Goal: Task Accomplishment & Management: Complete application form

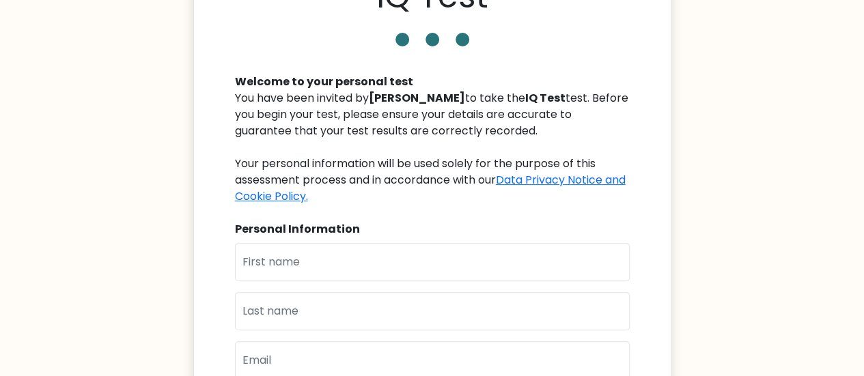
scroll to position [205, 0]
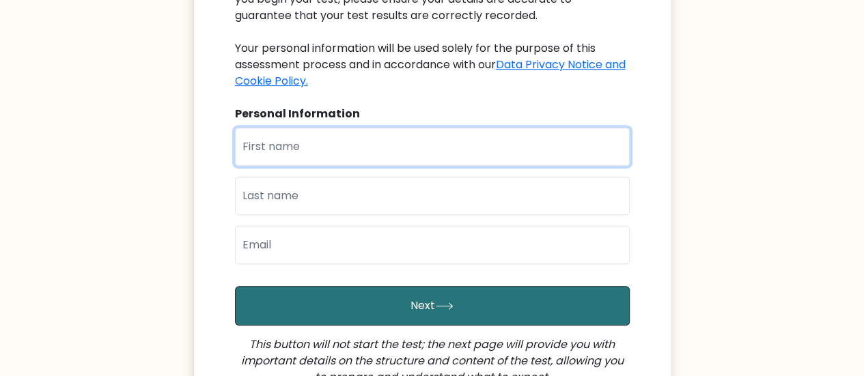
click at [266, 146] on input "text" at bounding box center [432, 147] width 395 height 38
type input "[PERSON_NAME]"
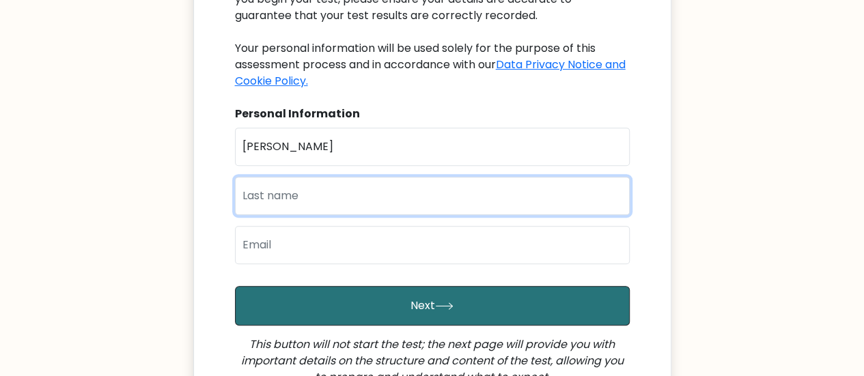
type input "Lero"
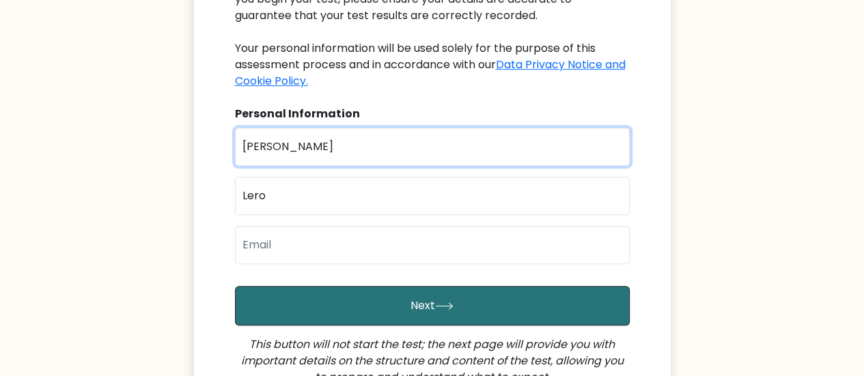
type input "Maria Venita Dominica"
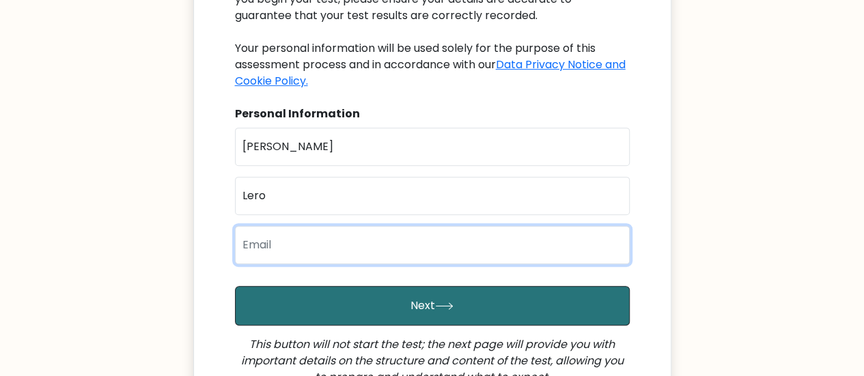
click at [309, 241] on input "email" at bounding box center [432, 245] width 395 height 38
type input "venitaa.minica@gmail.com"
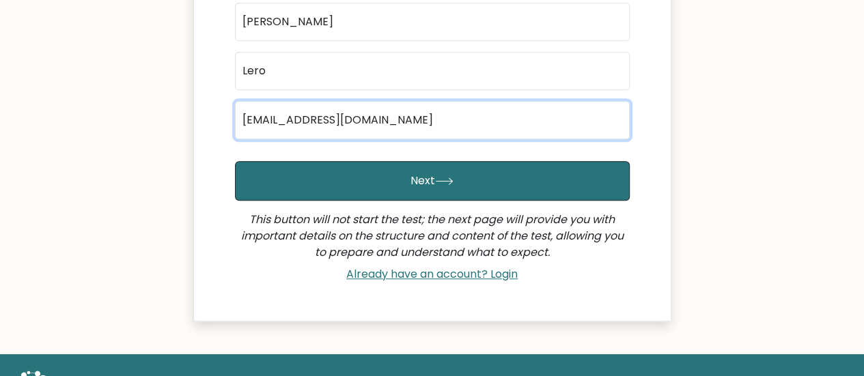
scroll to position [341, 0]
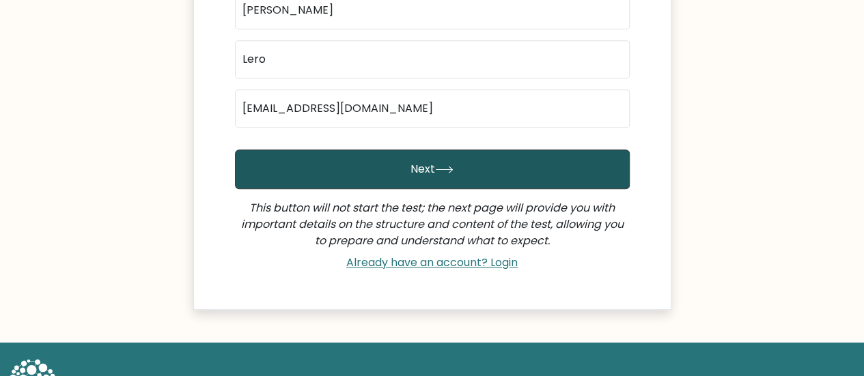
click at [421, 171] on button "Next" at bounding box center [432, 169] width 395 height 40
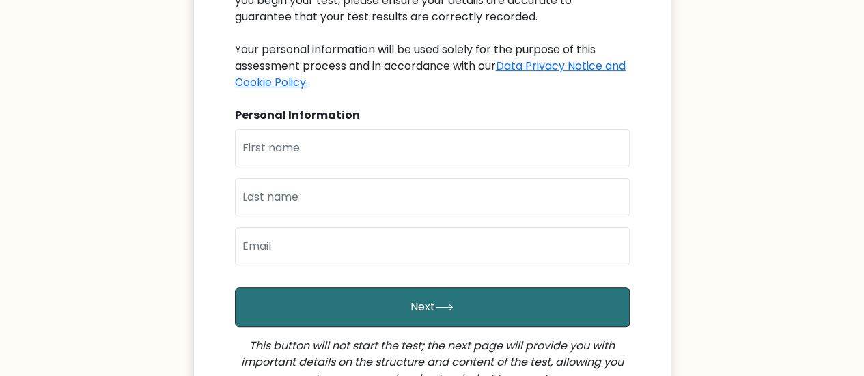
scroll to position [203, 0]
type input "[PERSON_NAME]"
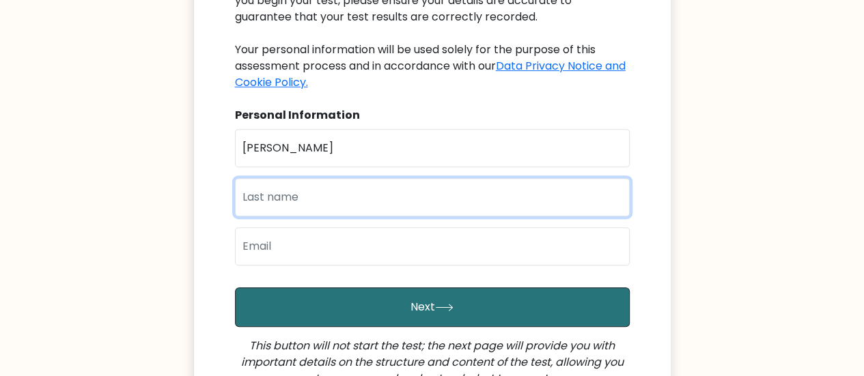
type input "Lero"
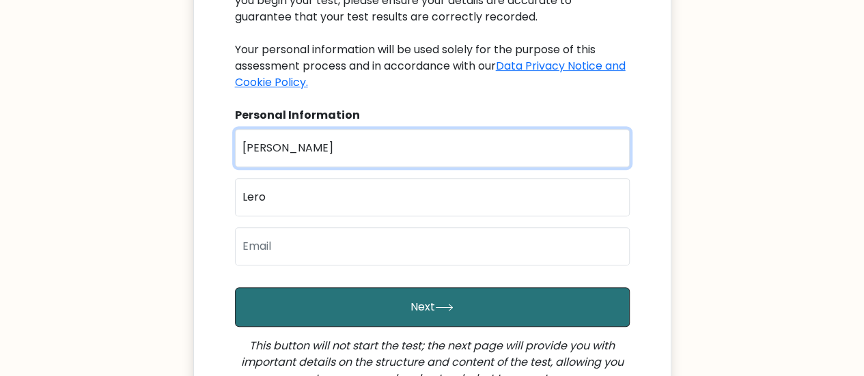
click at [319, 149] on input "Maria" at bounding box center [432, 148] width 395 height 38
click at [351, 152] on input "Maria Venita Dominiva" at bounding box center [432, 148] width 395 height 38
type input "Maria Venita Dominica"
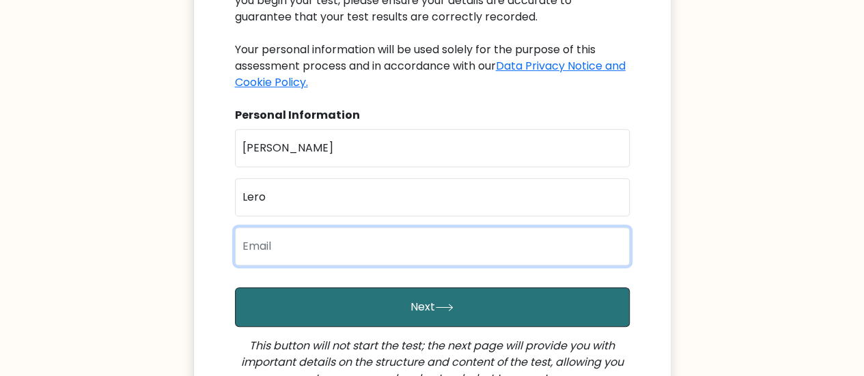
drag, startPoint x: 300, startPoint y: 253, endPoint x: 333, endPoint y: 264, distance: 35.2
click at [300, 252] on input "email" at bounding box center [432, 246] width 395 height 38
type input "venitaa.minica@gmail.com"
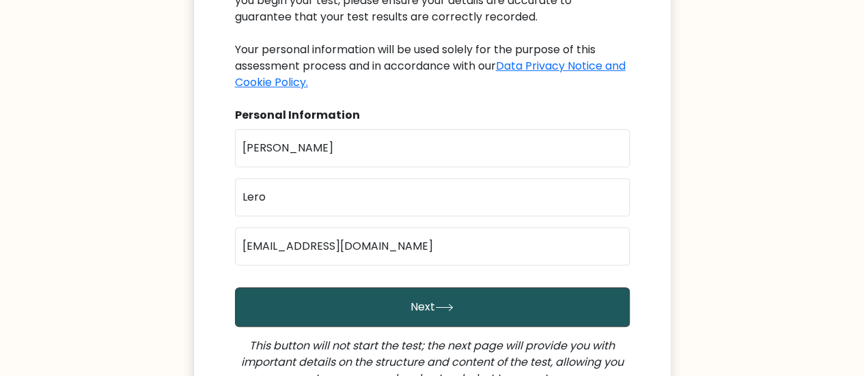
click at [425, 313] on button "Next" at bounding box center [432, 307] width 395 height 40
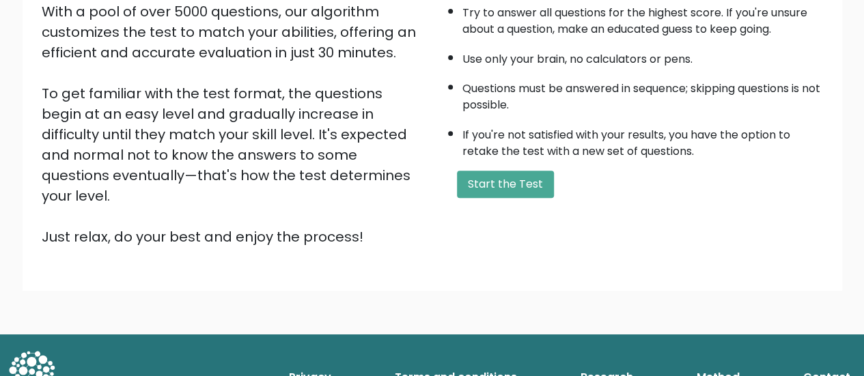
scroll to position [248, 0]
click at [496, 178] on button "Start the Test" at bounding box center [505, 184] width 97 height 27
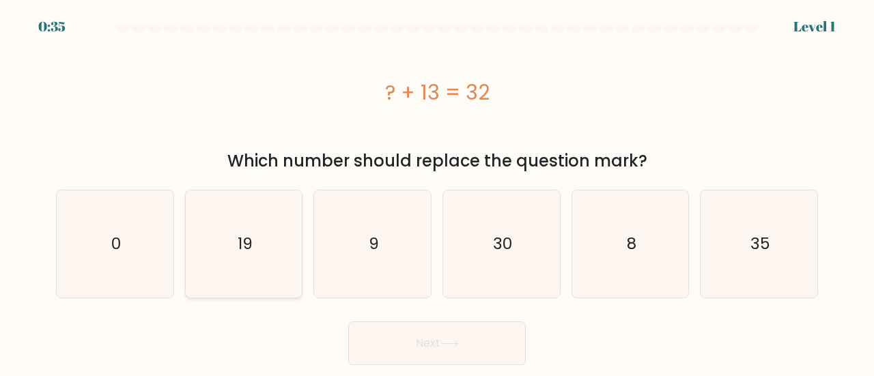
click at [261, 242] on icon "19" at bounding box center [243, 243] width 107 height 107
click at [437, 192] on input "b. 19" at bounding box center [437, 189] width 1 height 3
radio input "true"
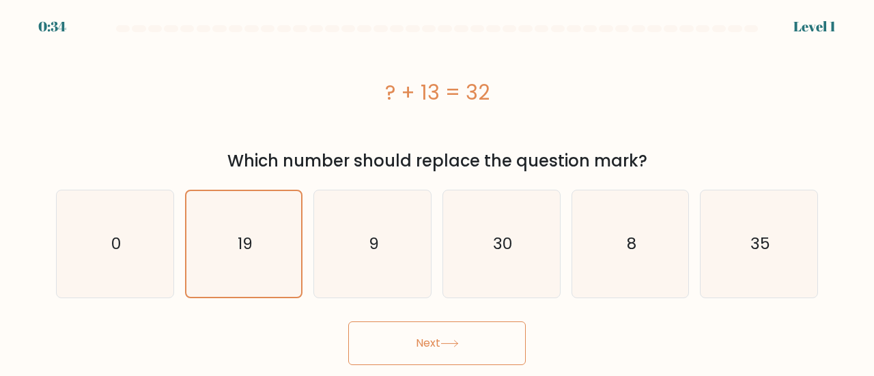
click at [433, 342] on button "Next" at bounding box center [436, 344] width 177 height 44
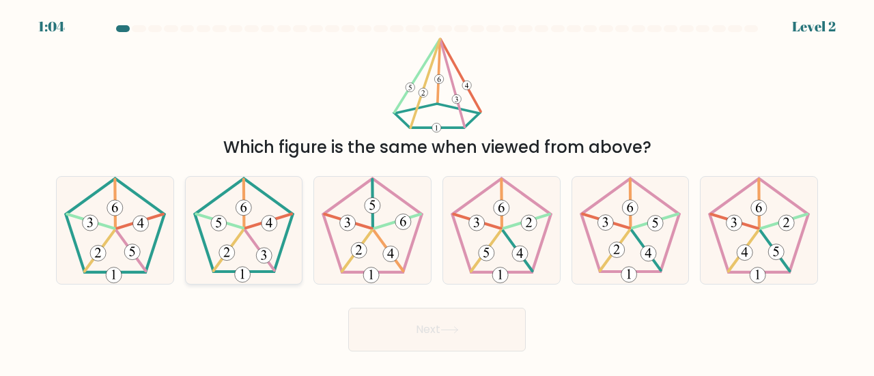
click at [244, 244] on icon at bounding box center [243, 230] width 107 height 107
click at [437, 192] on input "b." at bounding box center [437, 189] width 1 height 3
radio input "true"
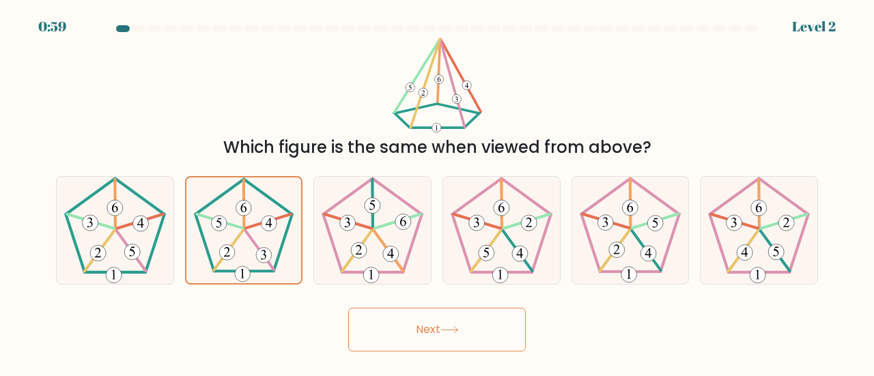
click at [455, 326] on icon at bounding box center [449, 330] width 18 height 8
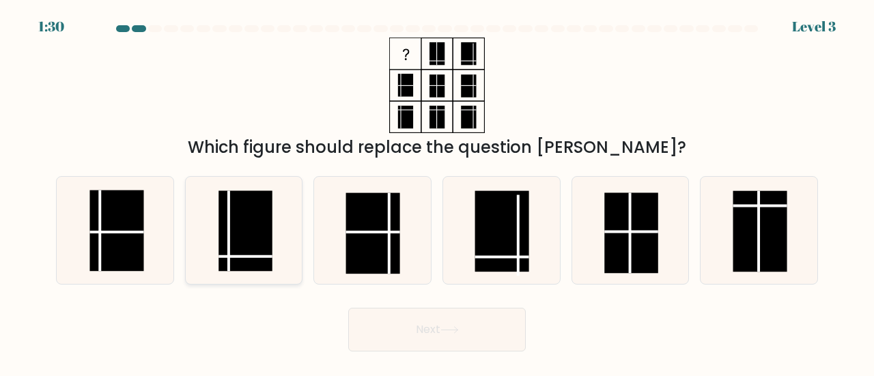
click at [270, 259] on rect at bounding box center [245, 231] width 54 height 81
click at [437, 192] on input "b." at bounding box center [437, 189] width 1 height 3
radio input "true"
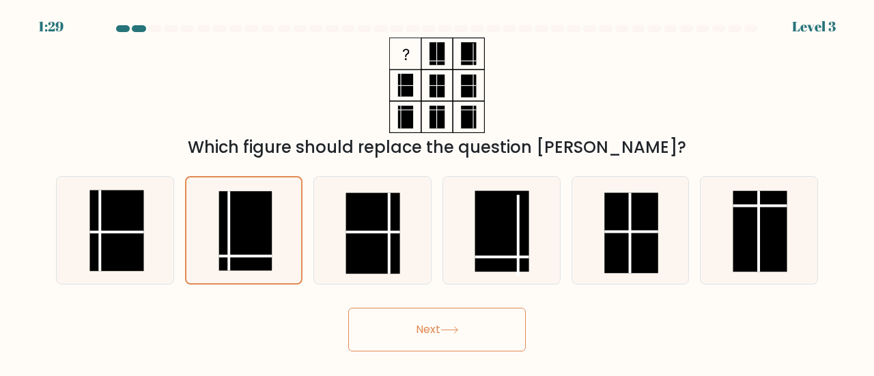
click at [433, 337] on button "Next" at bounding box center [436, 330] width 177 height 44
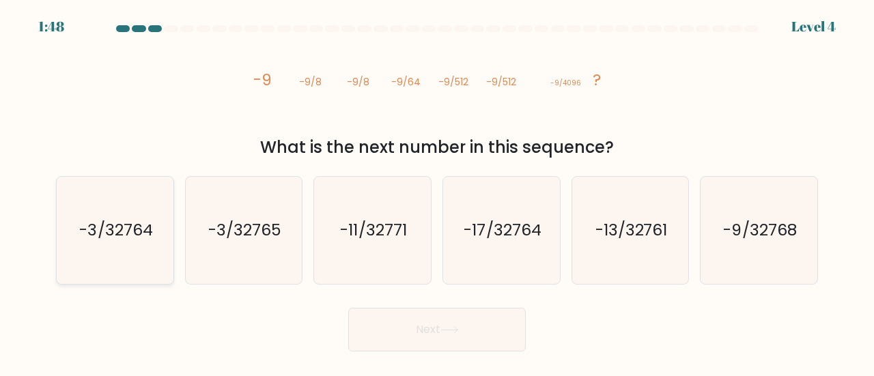
click at [104, 253] on icon "-3/32764" at bounding box center [114, 230] width 107 height 107
click at [437, 192] on input "a. -3/32764" at bounding box center [437, 189] width 1 height 3
radio input "true"
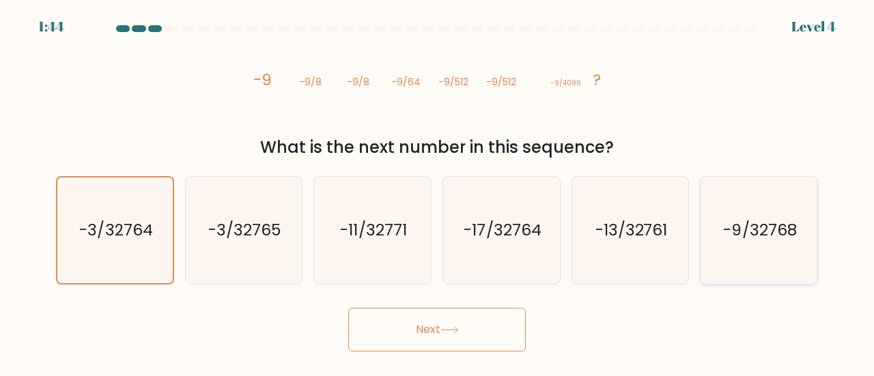
click at [759, 253] on icon "-9/32768" at bounding box center [758, 230] width 107 height 107
click at [438, 192] on input "f. -9/32768" at bounding box center [437, 189] width 1 height 3
radio input "true"
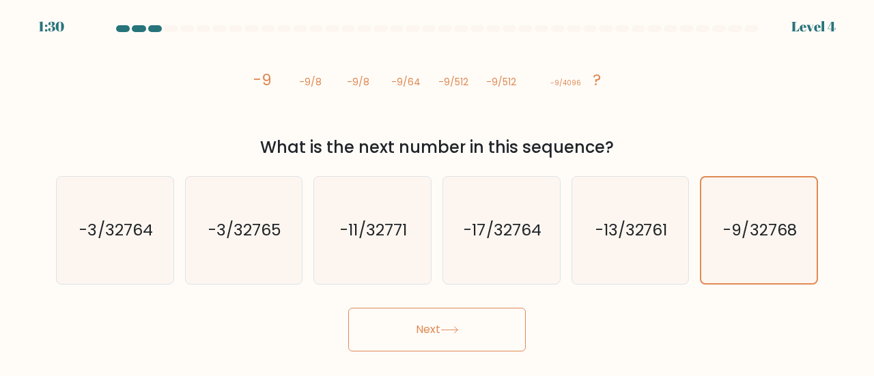
click at [441, 336] on button "Next" at bounding box center [436, 330] width 177 height 44
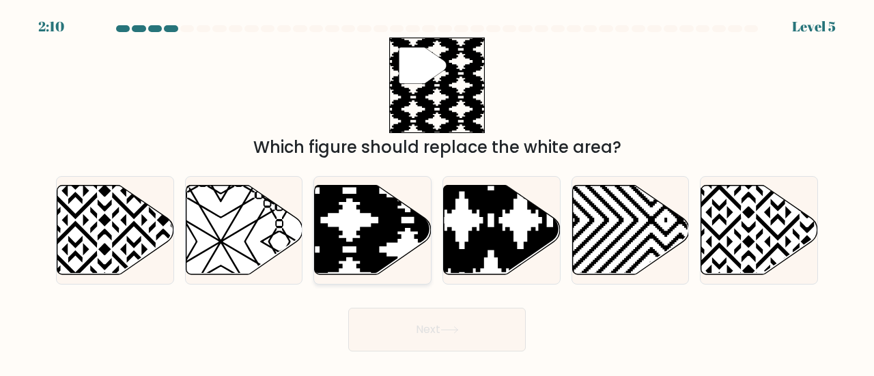
click at [352, 244] on icon at bounding box center [408, 278] width 235 height 235
click at [437, 192] on input "c." at bounding box center [437, 189] width 1 height 3
radio input "true"
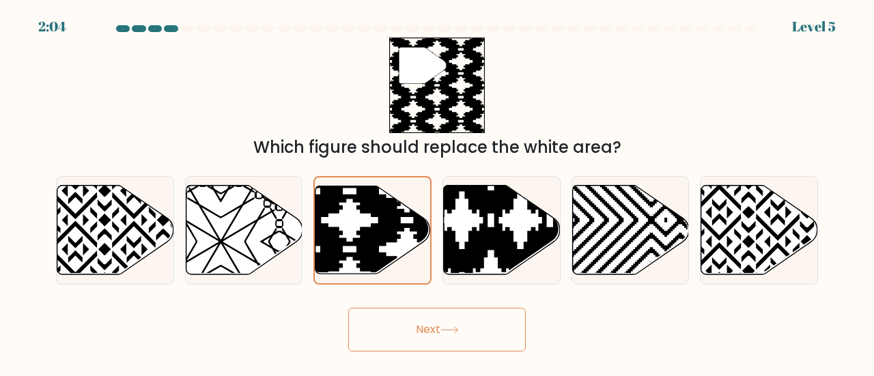
click at [429, 322] on button "Next" at bounding box center [436, 330] width 177 height 44
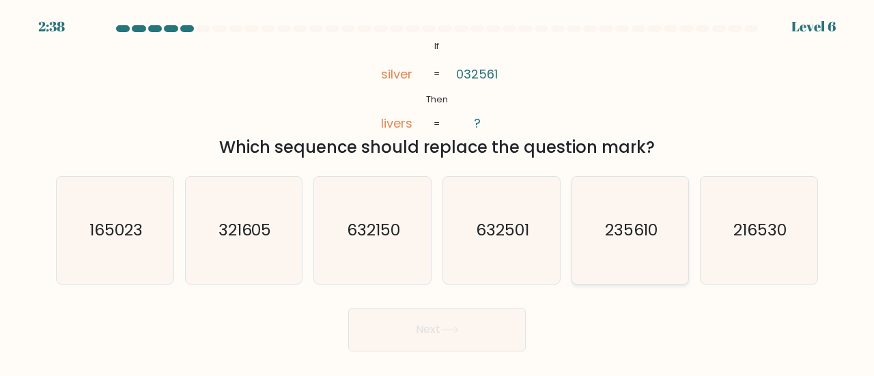
click at [629, 233] on text "235610" at bounding box center [631, 229] width 53 height 23
click at [438, 192] on input "e. 235610" at bounding box center [437, 189] width 1 height 3
radio input "true"
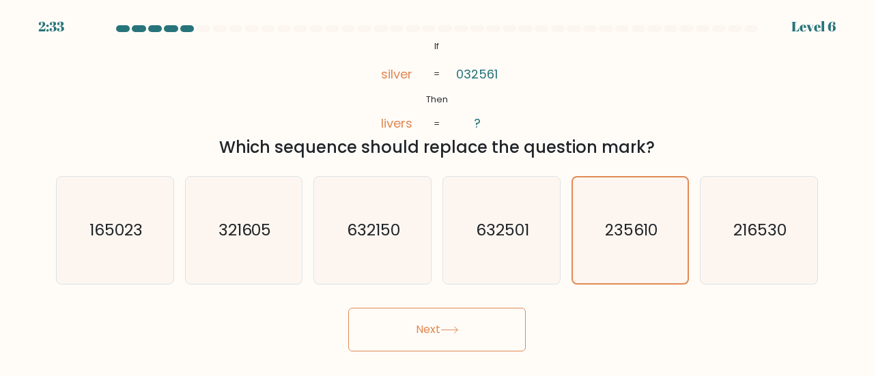
click at [475, 326] on button "Next" at bounding box center [436, 330] width 177 height 44
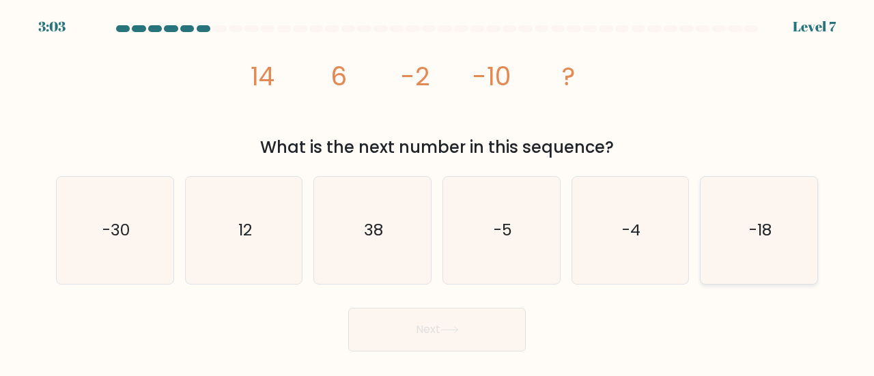
click at [774, 236] on icon "-18" at bounding box center [758, 230] width 107 height 107
click at [438, 192] on input "f. -18" at bounding box center [437, 189] width 1 height 3
radio input "true"
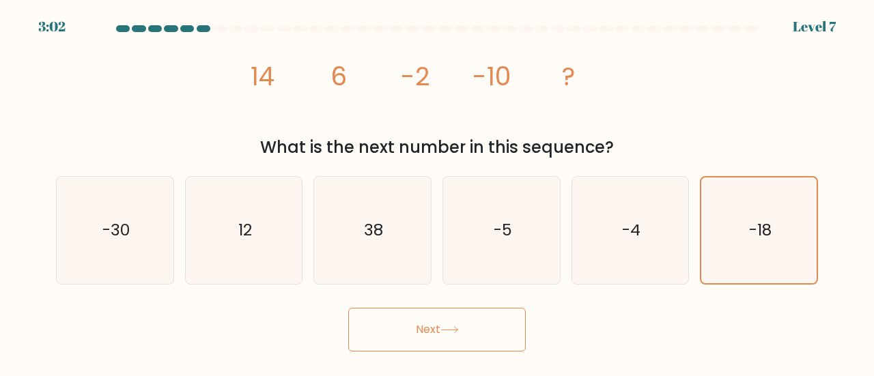
click at [466, 342] on button "Next" at bounding box center [436, 330] width 177 height 44
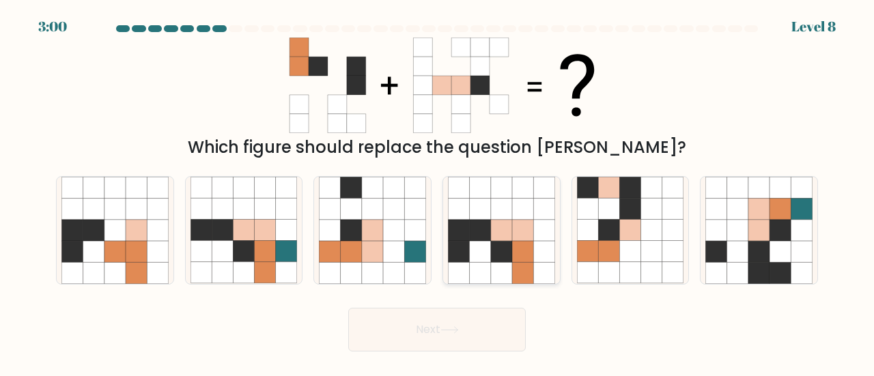
click at [528, 246] on icon at bounding box center [522, 251] width 21 height 21
click at [438, 192] on input "d." at bounding box center [437, 189] width 1 height 3
radio input "true"
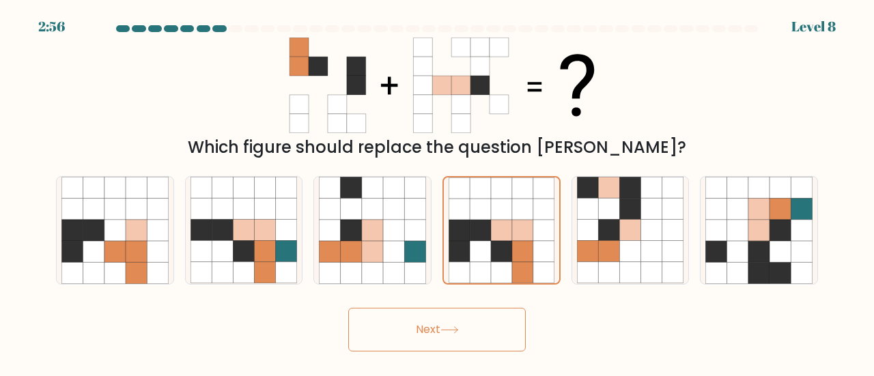
click at [455, 339] on button "Next" at bounding box center [436, 330] width 177 height 44
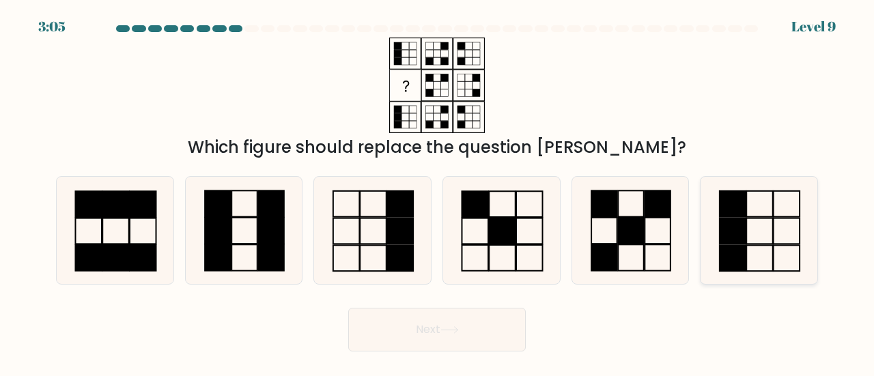
click at [725, 240] on rect at bounding box center [733, 231] width 26 height 26
click at [438, 192] on input "f." at bounding box center [437, 189] width 1 height 3
radio input "true"
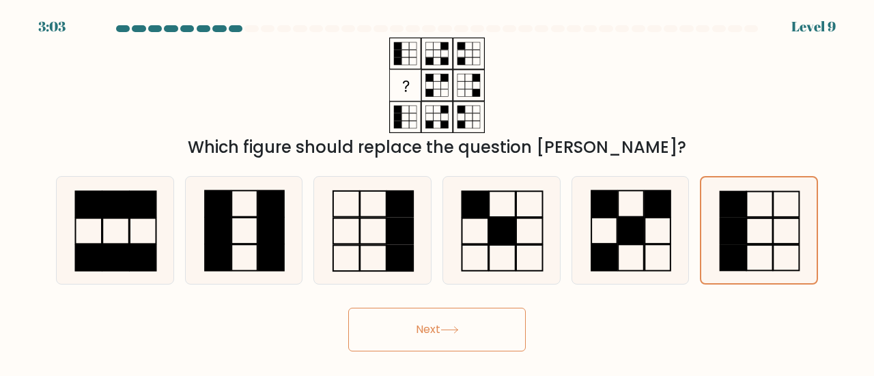
click at [438, 331] on button "Next" at bounding box center [436, 330] width 177 height 44
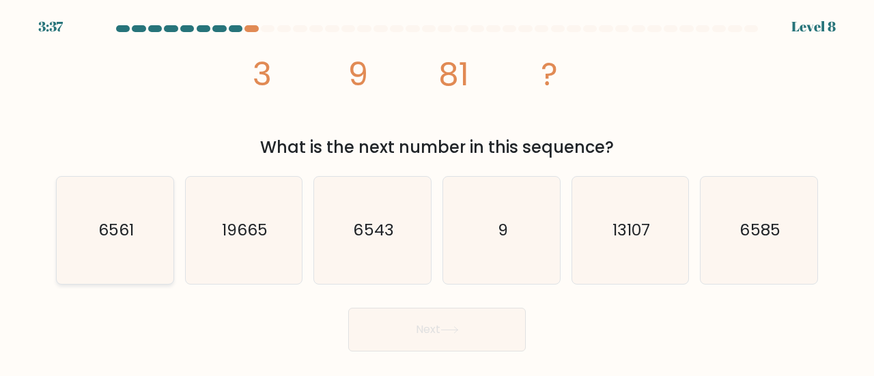
click at [168, 234] on icon "6561" at bounding box center [114, 230] width 107 height 107
click at [437, 192] on input "a. 6561" at bounding box center [437, 189] width 1 height 3
radio input "true"
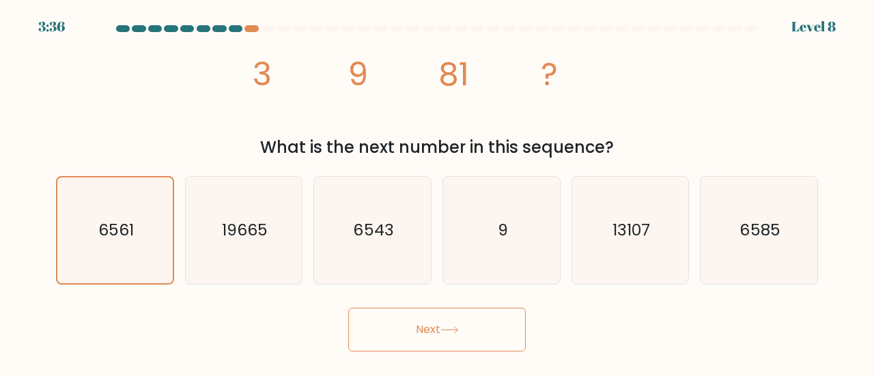
click at [455, 324] on button "Next" at bounding box center [436, 330] width 177 height 44
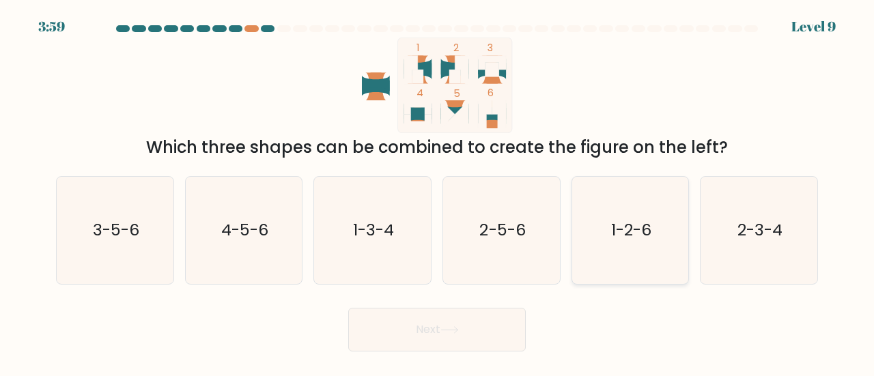
click at [601, 243] on icon "1-2-6" at bounding box center [630, 230] width 107 height 107
click at [438, 192] on input "e. 1-2-6" at bounding box center [437, 189] width 1 height 3
radio input "true"
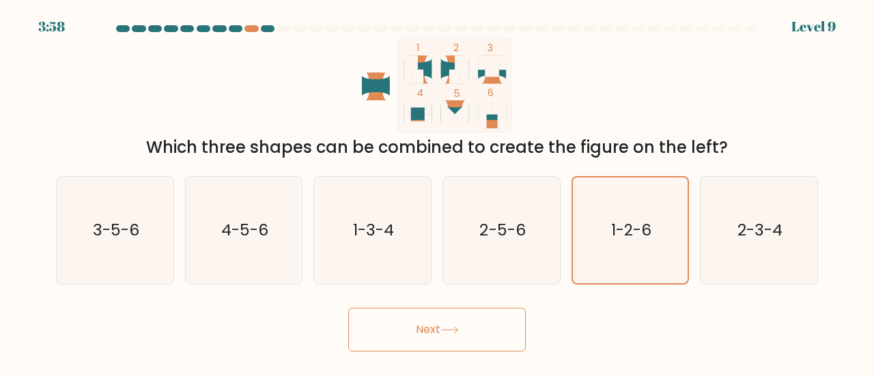
click at [415, 331] on button "Next" at bounding box center [436, 330] width 177 height 44
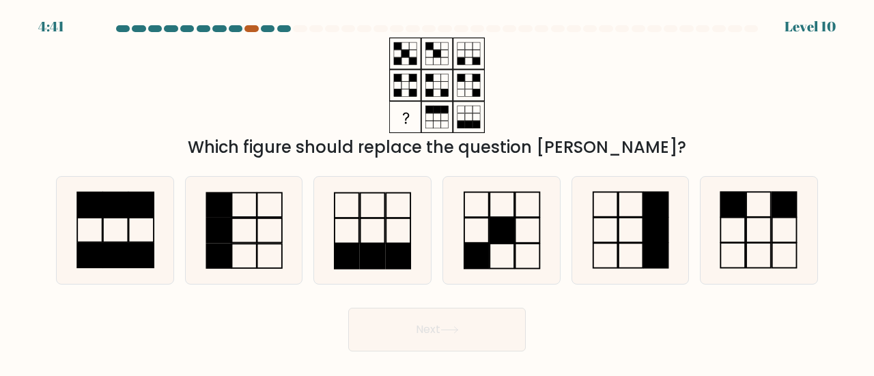
click at [248, 29] on div at bounding box center [251, 28] width 14 height 7
click at [294, 29] on div at bounding box center [300, 28] width 14 height 7
click at [248, 24] on div "4:37 Level 10" at bounding box center [437, 18] width 874 height 37
click at [252, 31] on div at bounding box center [251, 28] width 14 height 7
click at [128, 239] on icon at bounding box center [114, 230] width 107 height 107
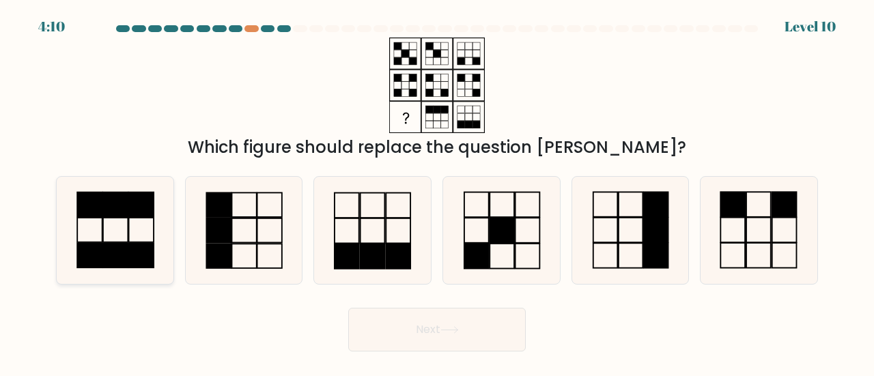
click at [437, 192] on input "a." at bounding box center [437, 189] width 1 height 3
radio input "true"
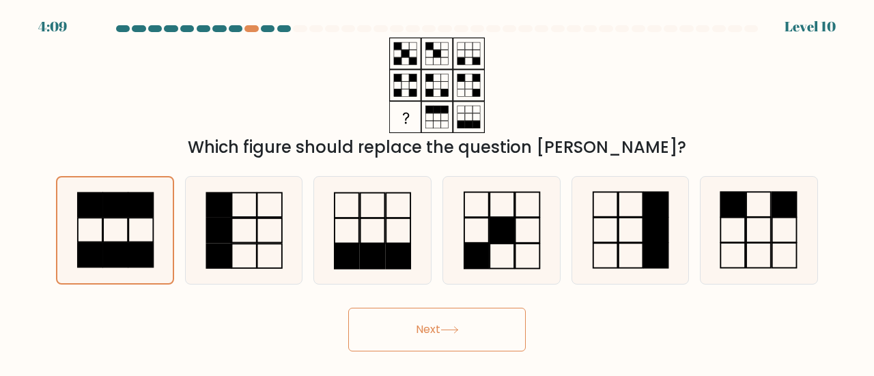
click at [395, 315] on button "Next" at bounding box center [436, 330] width 177 height 44
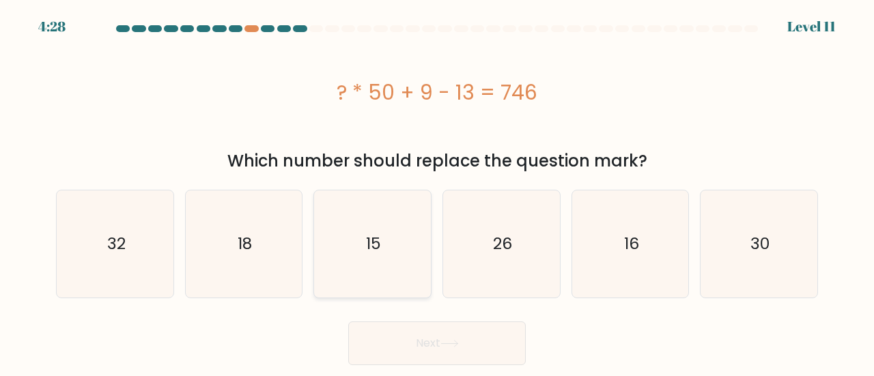
click at [396, 238] on icon "15" at bounding box center [372, 243] width 107 height 107
click at [437, 192] on input "c. 15" at bounding box center [437, 189] width 1 height 3
radio input "true"
click at [456, 347] on icon at bounding box center [449, 344] width 18 height 8
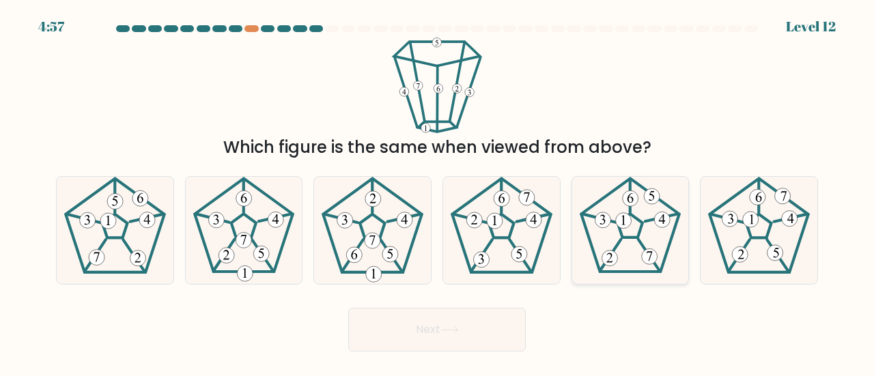
click at [629, 229] on icon at bounding box center [630, 230] width 107 height 107
click at [438, 192] on input "e." at bounding box center [437, 189] width 1 height 3
radio input "true"
click at [445, 341] on button "Next" at bounding box center [436, 330] width 177 height 44
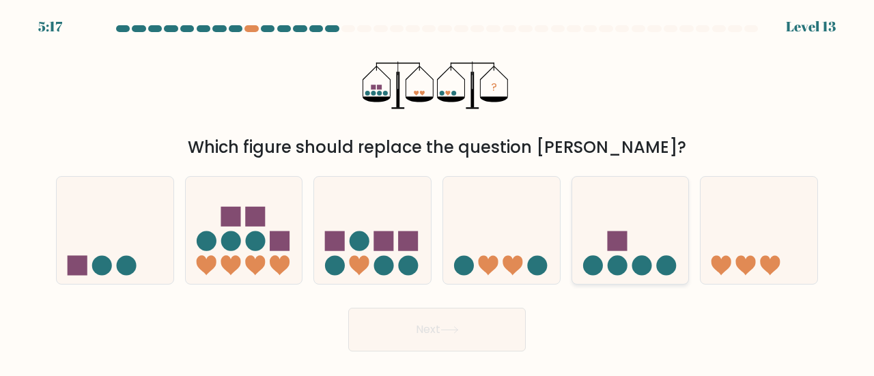
click at [609, 241] on rect at bounding box center [617, 241] width 20 height 20
click at [438, 192] on input "e." at bounding box center [437, 189] width 1 height 3
radio input "true"
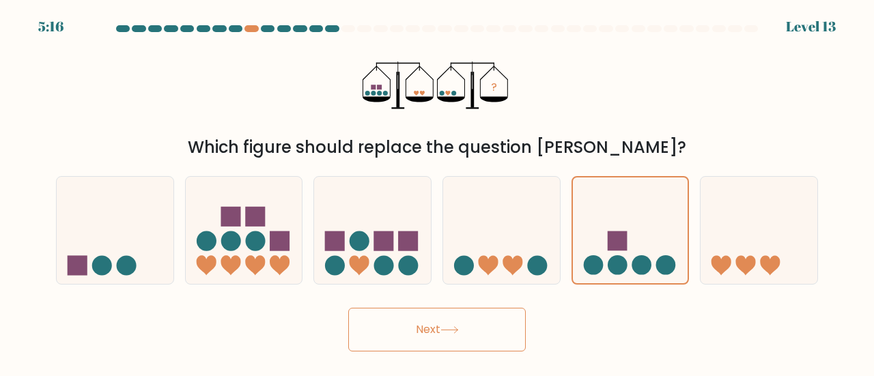
click at [418, 325] on button "Next" at bounding box center [436, 330] width 177 height 44
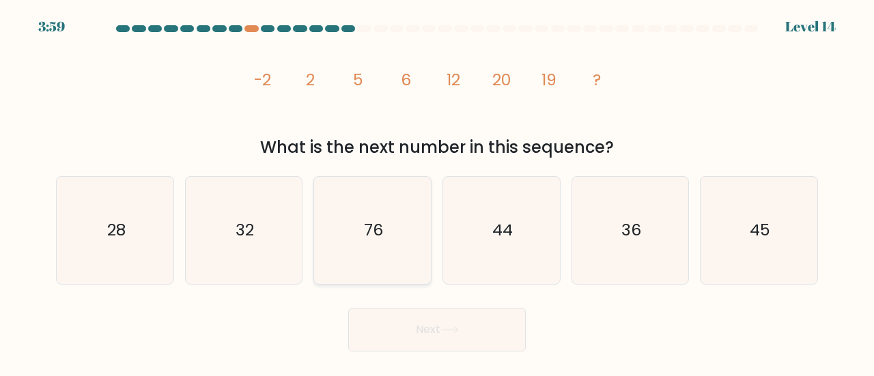
click at [390, 220] on icon "76" at bounding box center [372, 230] width 107 height 107
click at [437, 192] on input "c. 76" at bounding box center [437, 189] width 1 height 3
radio input "true"
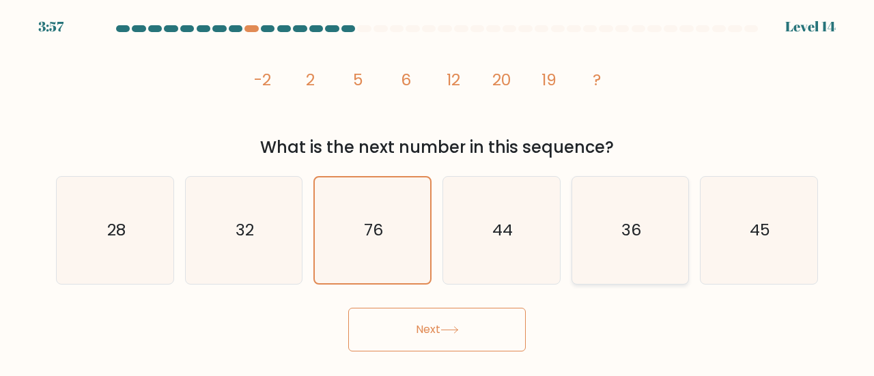
click at [657, 233] on icon "36" at bounding box center [630, 230] width 107 height 107
click at [438, 192] on input "e. 36" at bounding box center [437, 189] width 1 height 3
radio input "true"
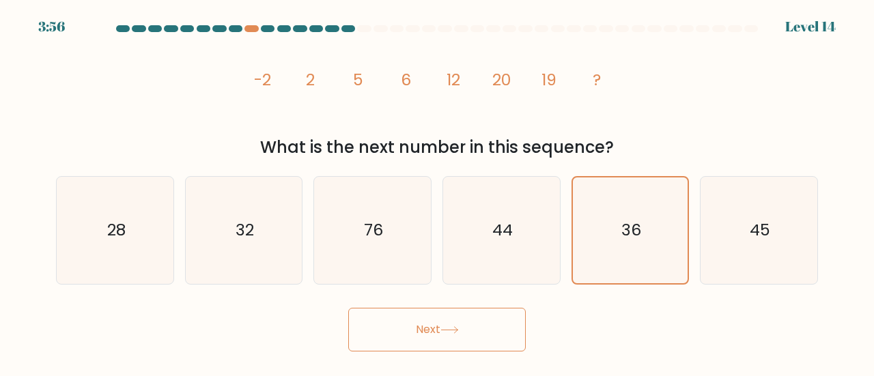
click at [455, 326] on icon at bounding box center [449, 330] width 18 height 8
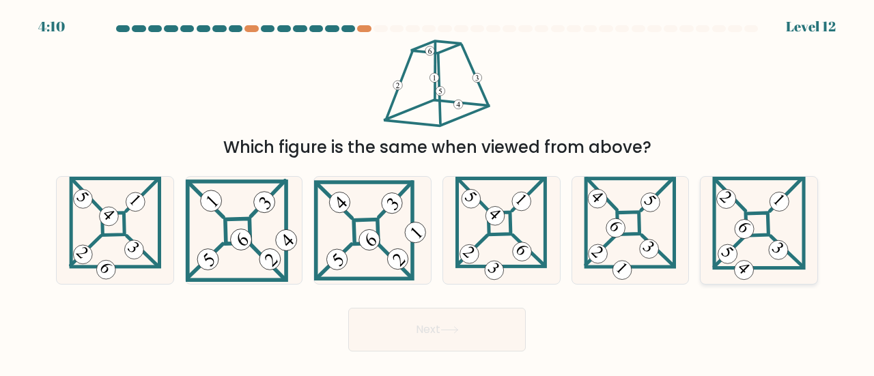
click at [775, 216] on icon at bounding box center [758, 230] width 93 height 107
click at [438, 192] on input "f." at bounding box center [437, 189] width 1 height 3
radio input "true"
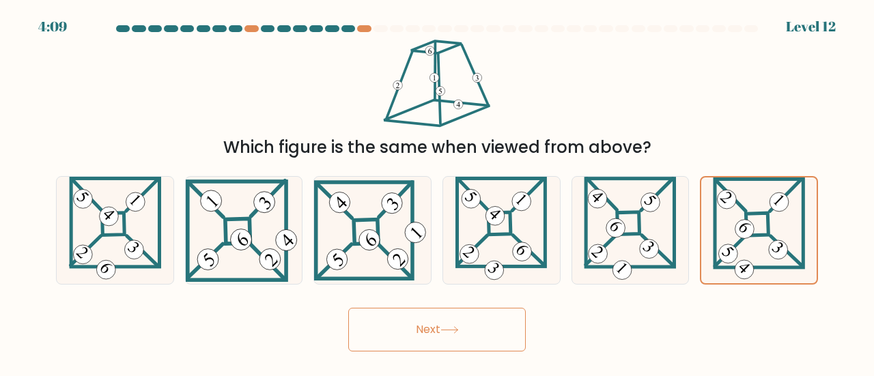
click at [429, 332] on button "Next" at bounding box center [436, 330] width 177 height 44
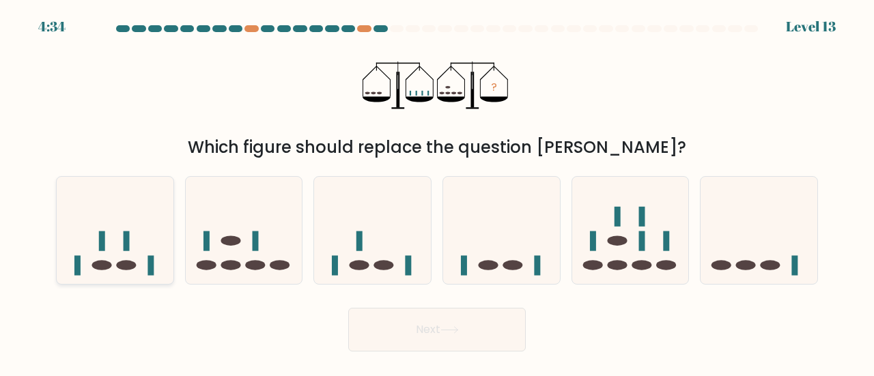
click at [124, 256] on icon at bounding box center [115, 230] width 117 height 96
click at [437, 192] on input "a." at bounding box center [437, 189] width 1 height 3
radio input "true"
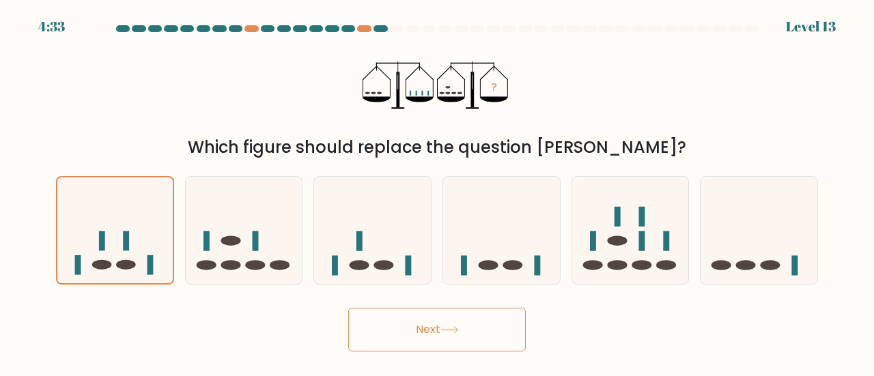
click at [446, 330] on icon at bounding box center [449, 330] width 18 height 8
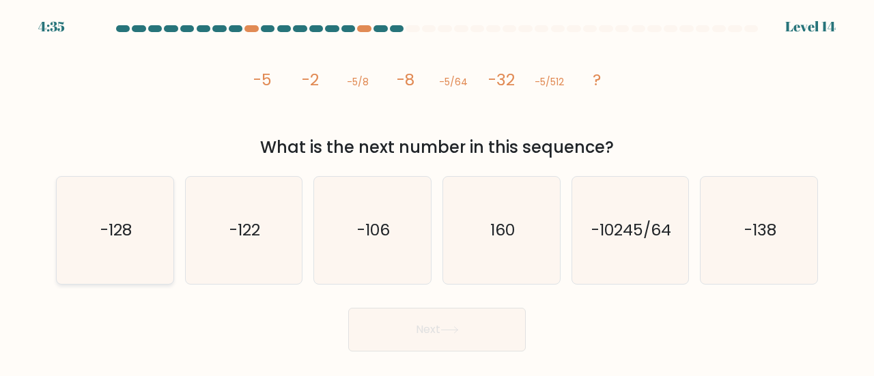
click at [135, 212] on icon "-128" at bounding box center [114, 230] width 107 height 107
click at [437, 192] on input "a. -128" at bounding box center [437, 189] width 1 height 3
radio input "true"
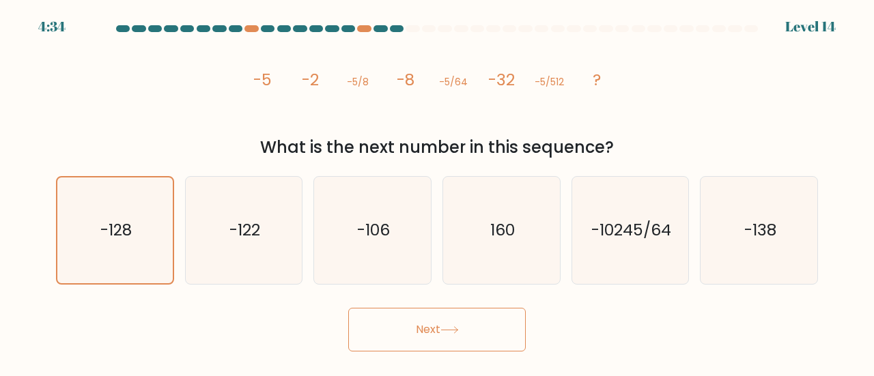
click at [440, 327] on button "Next" at bounding box center [436, 330] width 177 height 44
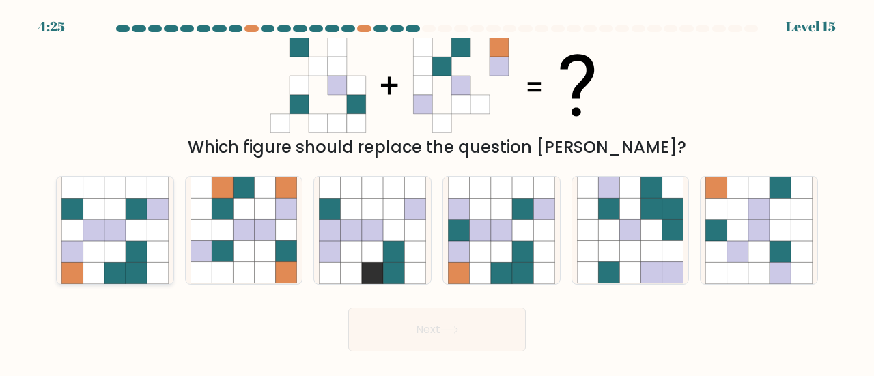
click at [109, 251] on icon at bounding box center [114, 251] width 21 height 21
click at [437, 192] on input "a." at bounding box center [437, 189] width 1 height 3
radio input "true"
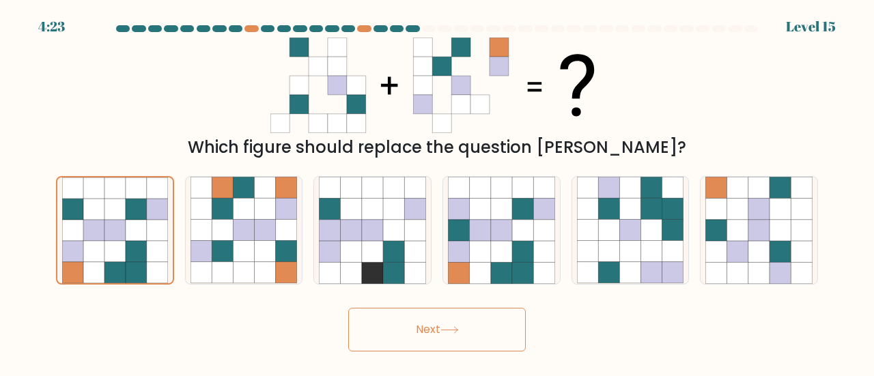
click at [386, 330] on button "Next" at bounding box center [436, 330] width 177 height 44
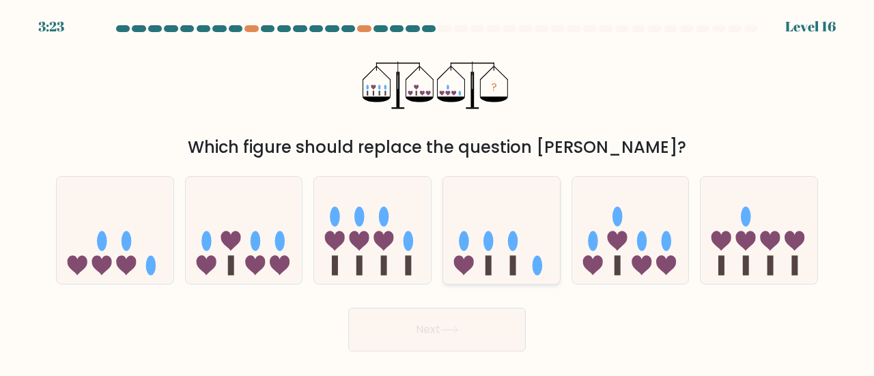
click at [498, 248] on icon at bounding box center [501, 230] width 117 height 96
click at [438, 192] on input "d." at bounding box center [437, 189] width 1 height 3
radio input "true"
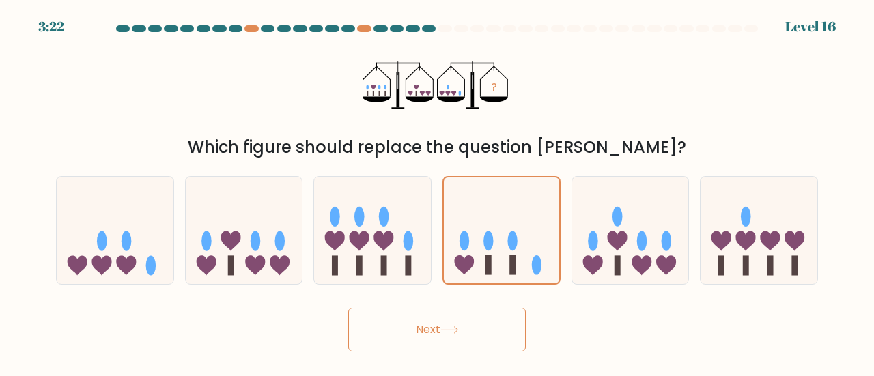
click at [458, 331] on icon at bounding box center [449, 330] width 18 height 8
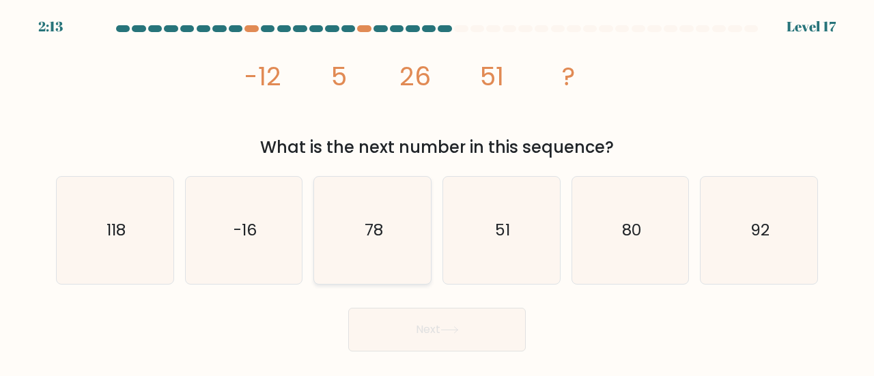
click at [339, 250] on icon "78" at bounding box center [372, 230] width 107 height 107
click at [437, 192] on input "c. 78" at bounding box center [437, 189] width 1 height 3
radio input "true"
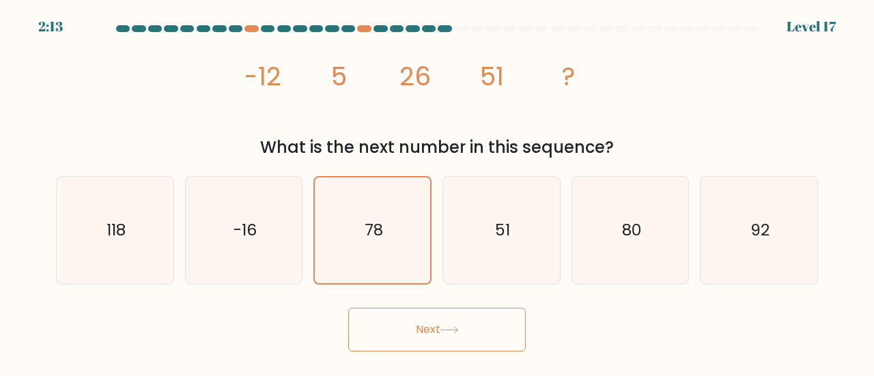
click at [408, 332] on button "Next" at bounding box center [436, 330] width 177 height 44
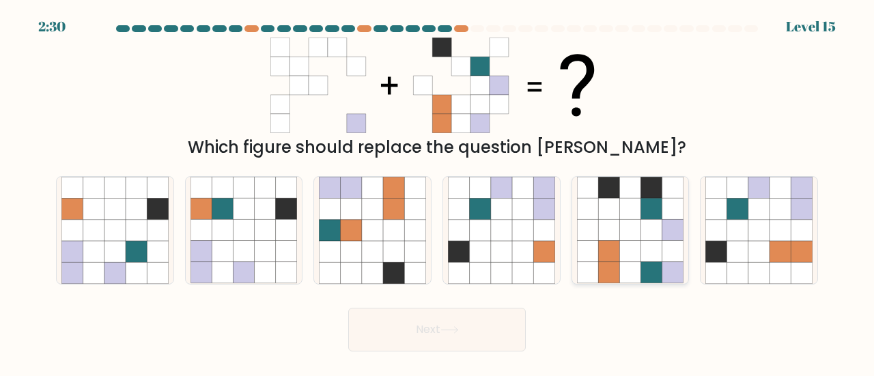
click at [654, 260] on icon at bounding box center [651, 251] width 21 height 21
click at [438, 192] on input "e." at bounding box center [437, 189] width 1 height 3
radio input "true"
click at [457, 330] on icon at bounding box center [449, 330] width 16 height 6
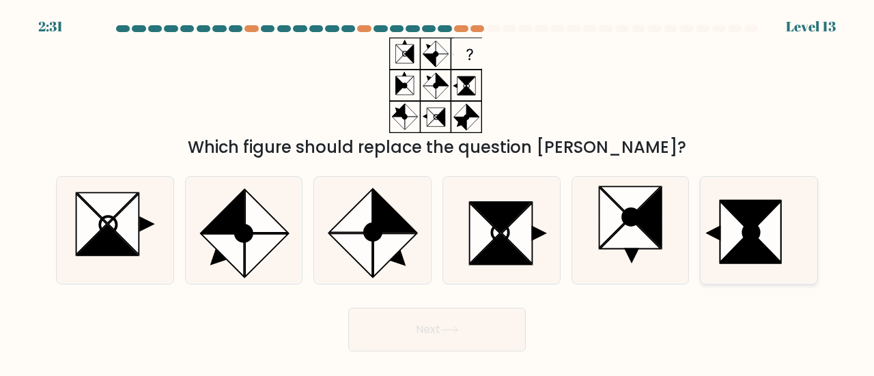
click at [747, 244] on icon at bounding box center [750, 248] width 59 height 30
click at [438, 192] on input "f." at bounding box center [437, 189] width 1 height 3
radio input "true"
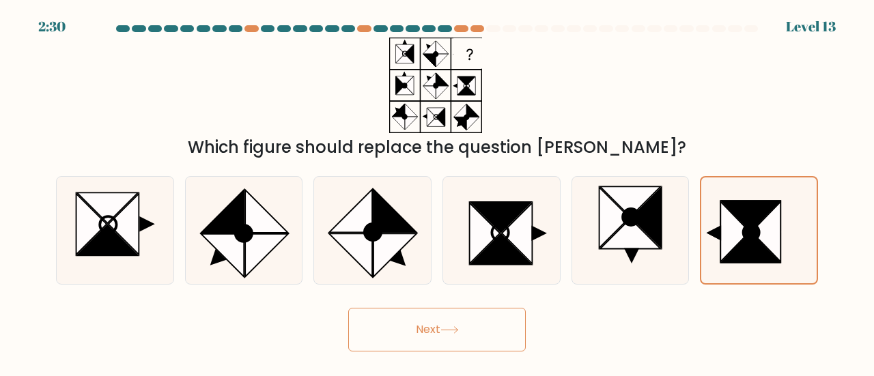
click at [474, 332] on button "Next" at bounding box center [436, 330] width 177 height 44
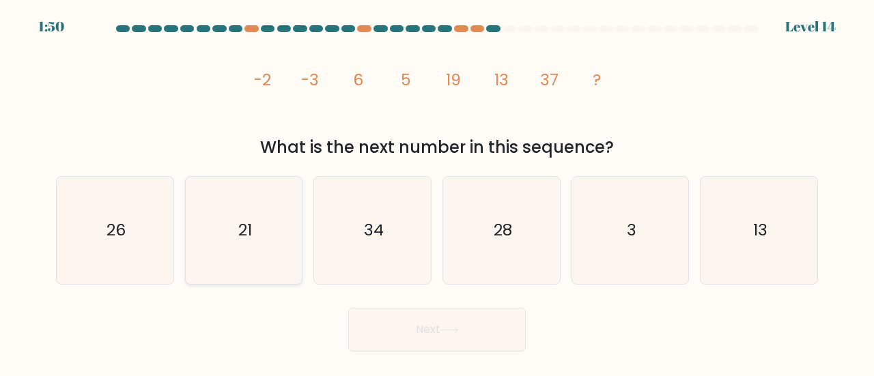
click at [235, 233] on icon "21" at bounding box center [243, 230] width 107 height 107
click at [437, 192] on input "b. 21" at bounding box center [437, 189] width 1 height 3
radio input "true"
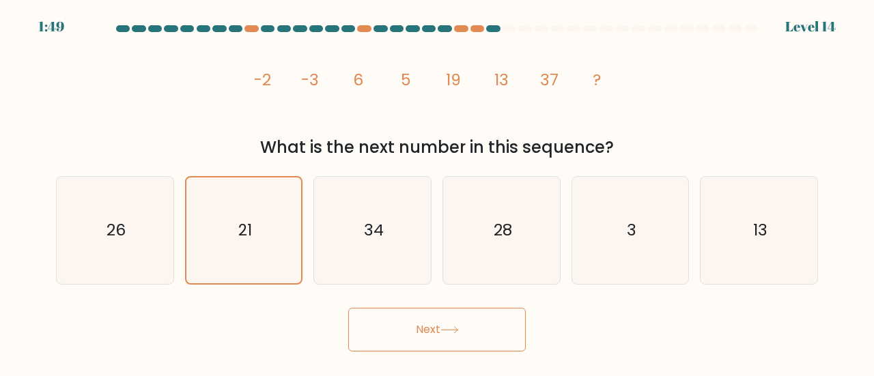
click at [434, 321] on button "Next" at bounding box center [436, 330] width 177 height 44
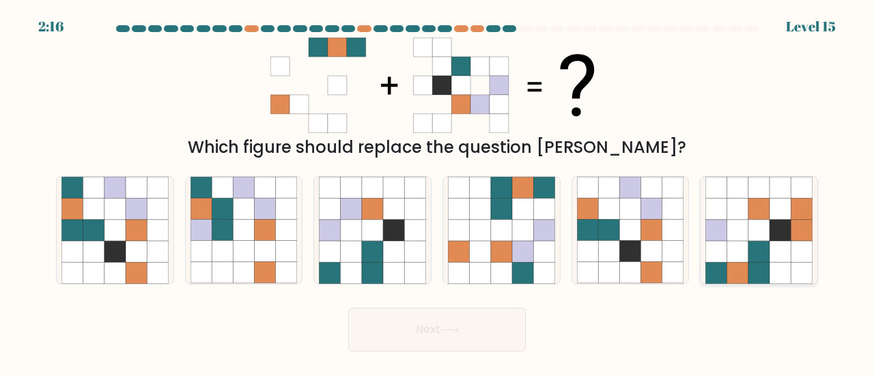
click at [783, 239] on icon at bounding box center [779, 230] width 21 height 21
click at [438, 192] on input "f." at bounding box center [437, 189] width 1 height 3
radio input "true"
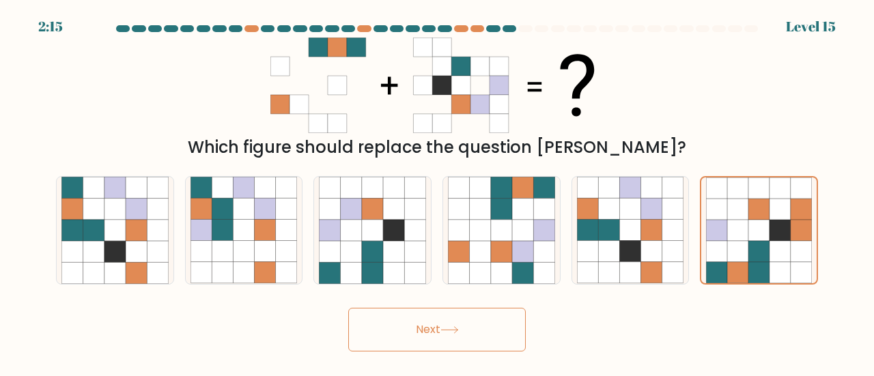
click at [407, 330] on button "Next" at bounding box center [436, 330] width 177 height 44
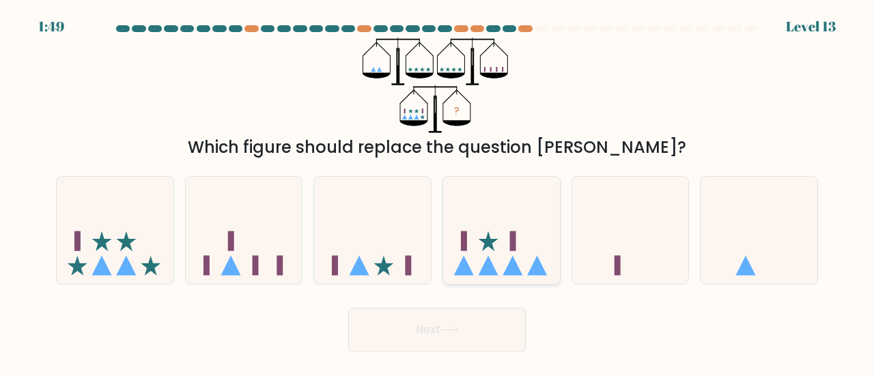
click at [500, 240] on icon at bounding box center [501, 230] width 117 height 96
click at [438, 192] on input "d." at bounding box center [437, 189] width 1 height 3
radio input "true"
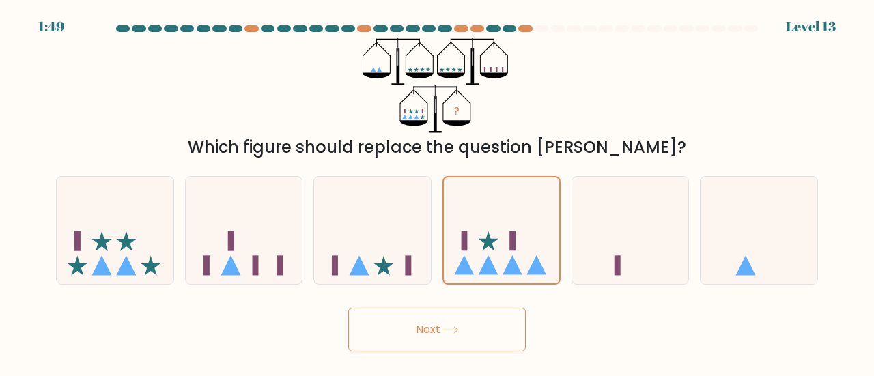
click at [438, 334] on button "Next" at bounding box center [436, 330] width 177 height 44
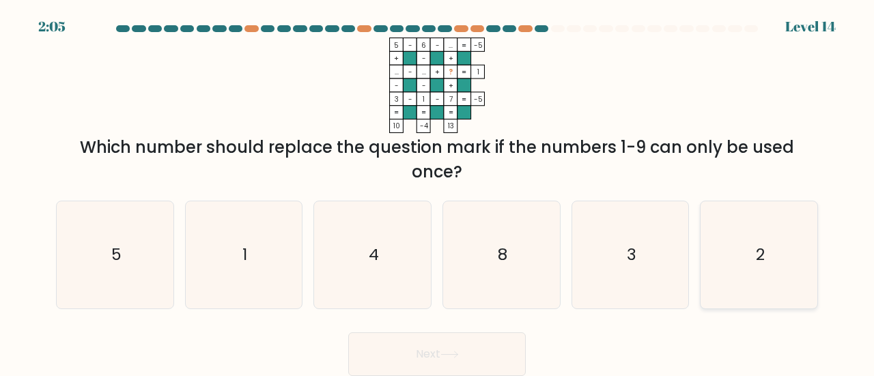
click at [761, 250] on text "2" at bounding box center [760, 254] width 9 height 23
click at [438, 192] on input "f. 2" at bounding box center [437, 189] width 1 height 3
radio input "true"
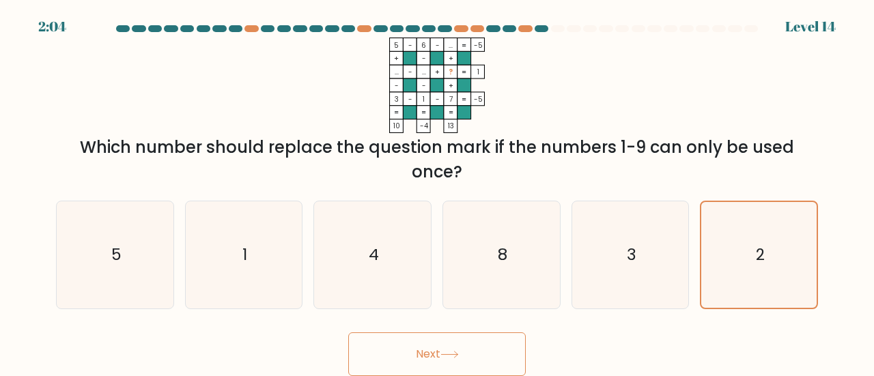
drag, startPoint x: 463, startPoint y: 338, endPoint x: 461, endPoint y: 352, distance: 14.5
click at [461, 350] on button "Next" at bounding box center [436, 354] width 177 height 44
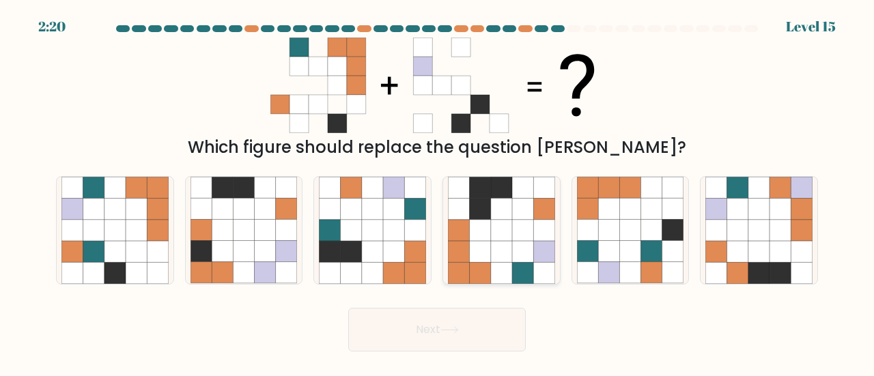
click at [504, 221] on icon at bounding box center [501, 230] width 21 height 21
click at [438, 192] on input "d." at bounding box center [437, 189] width 1 height 3
radio input "true"
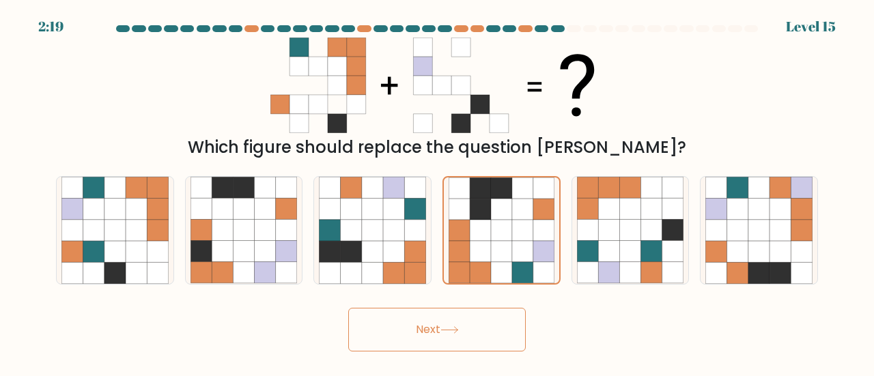
click at [456, 323] on button "Next" at bounding box center [436, 330] width 177 height 44
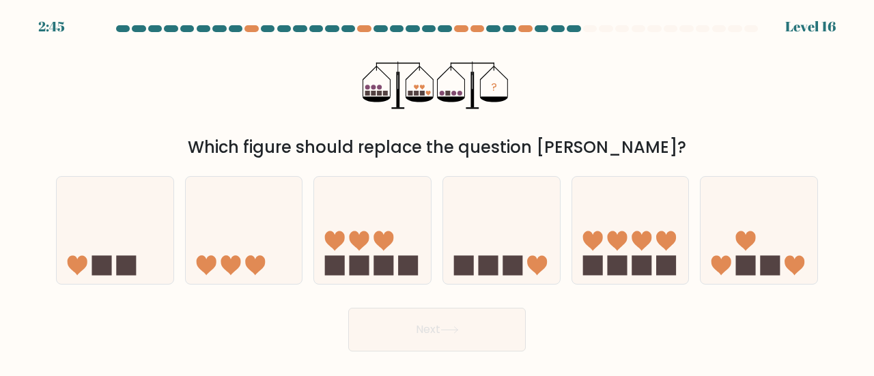
click at [233, 293] on form at bounding box center [437, 188] width 874 height 326
click at [243, 264] on icon at bounding box center [244, 230] width 117 height 96
click at [437, 192] on input "b." at bounding box center [437, 189] width 1 height 3
radio input "true"
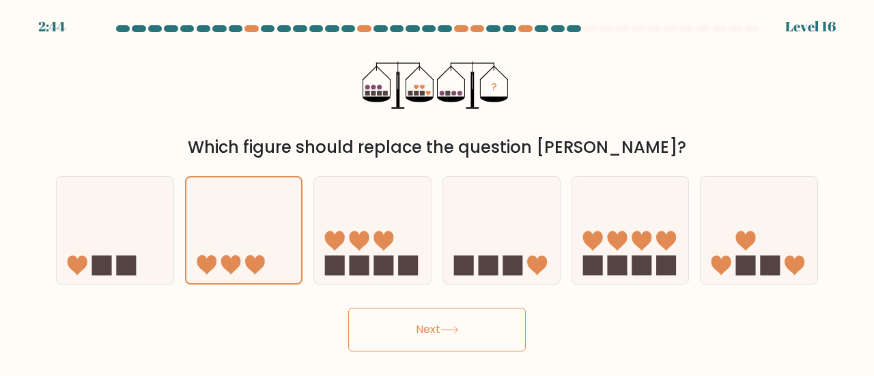
click at [448, 335] on button "Next" at bounding box center [436, 330] width 177 height 44
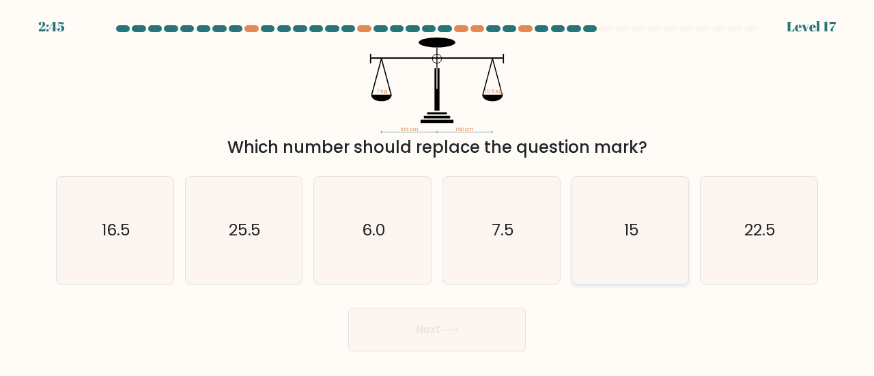
click at [642, 244] on icon "15" at bounding box center [630, 230] width 107 height 107
click at [438, 192] on input "e. 15" at bounding box center [437, 189] width 1 height 3
radio input "true"
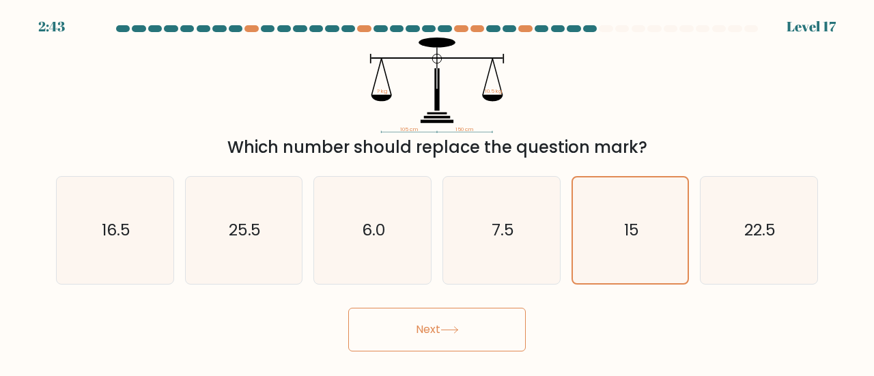
click at [438, 337] on button "Next" at bounding box center [436, 330] width 177 height 44
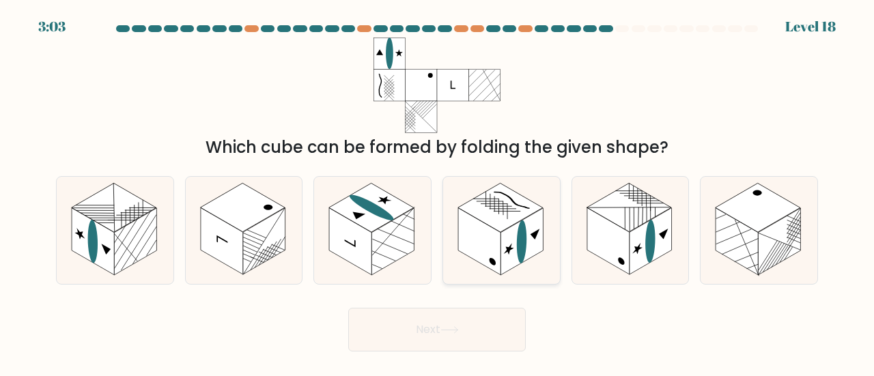
click at [490, 260] on circle at bounding box center [492, 262] width 6 height 10
click at [438, 192] on input "d." at bounding box center [437, 189] width 1 height 3
radio input "true"
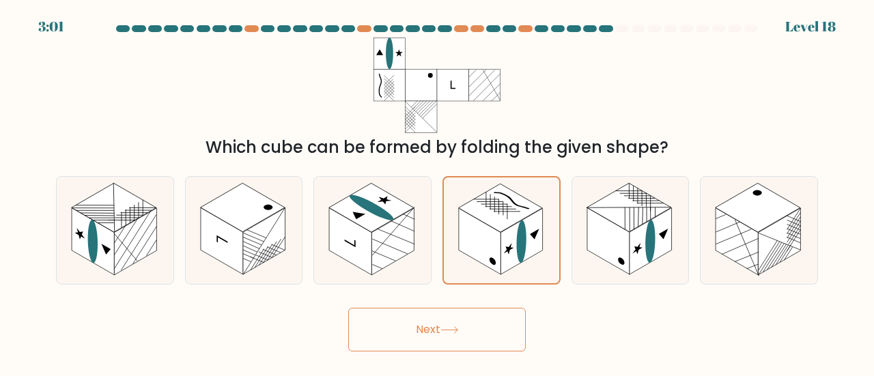
click at [447, 339] on button "Next" at bounding box center [436, 330] width 177 height 44
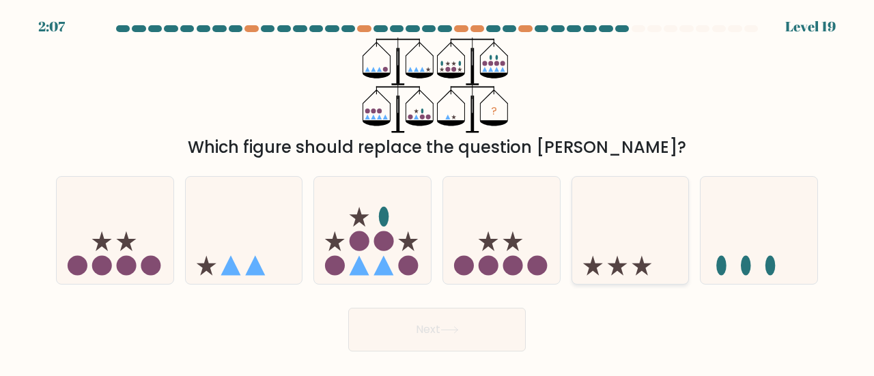
click at [630, 206] on icon at bounding box center [630, 230] width 117 height 96
click at [438, 192] on input "e." at bounding box center [437, 189] width 1 height 3
radio input "true"
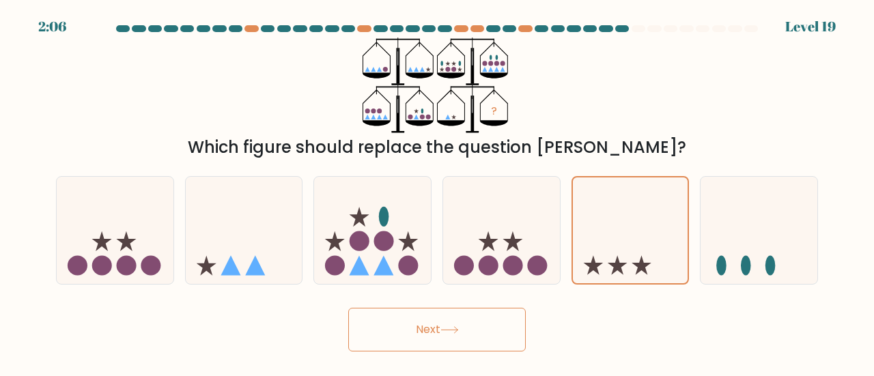
click at [433, 323] on button "Next" at bounding box center [436, 330] width 177 height 44
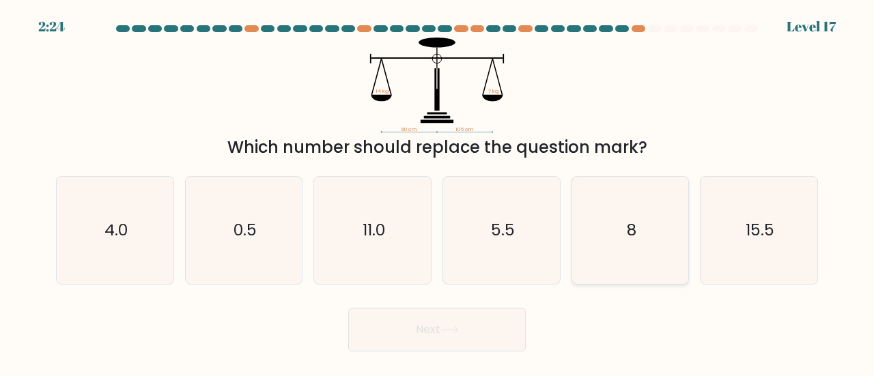
click at [689, 238] on div "e. 8" at bounding box center [630, 230] width 129 height 109
click at [670, 249] on icon "8" at bounding box center [630, 230] width 107 height 107
click at [438, 192] on input "e. 8" at bounding box center [437, 189] width 1 height 3
radio input "true"
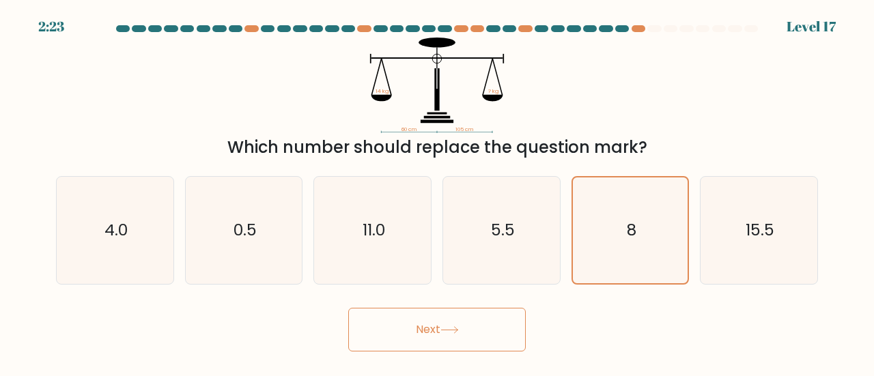
click at [468, 328] on button "Next" at bounding box center [436, 330] width 177 height 44
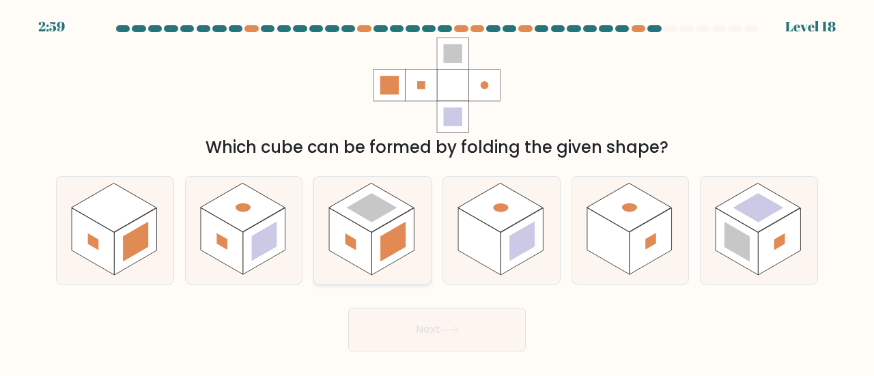
click at [408, 222] on rect at bounding box center [392, 241] width 42 height 67
click at [437, 192] on input "c." at bounding box center [437, 189] width 1 height 3
radio input "true"
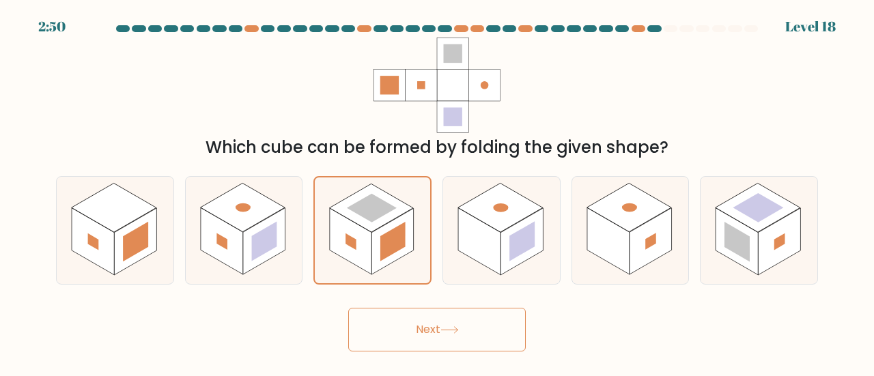
click at [472, 331] on button "Next" at bounding box center [436, 330] width 177 height 44
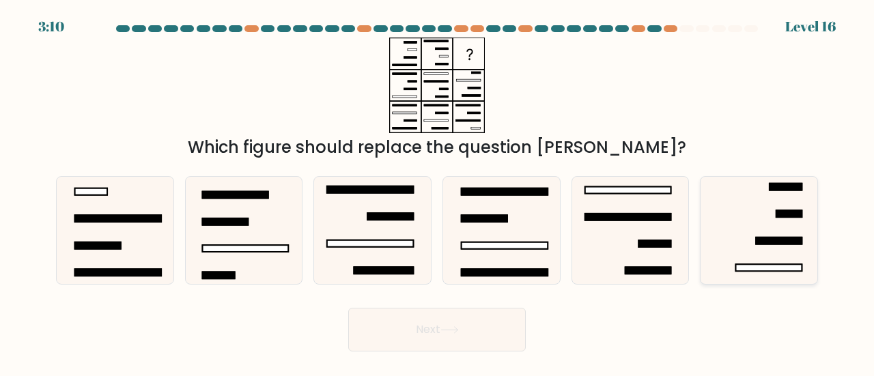
click at [759, 247] on icon at bounding box center [758, 230] width 107 height 107
click at [438, 192] on input "f." at bounding box center [437, 189] width 1 height 3
radio input "true"
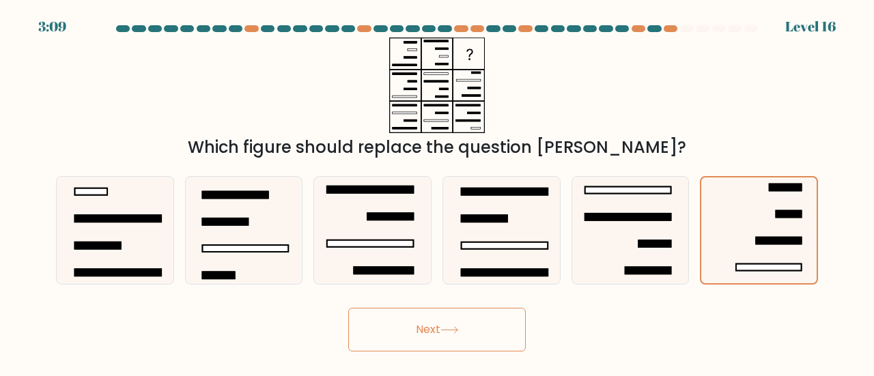
click at [454, 326] on icon at bounding box center [449, 330] width 18 height 8
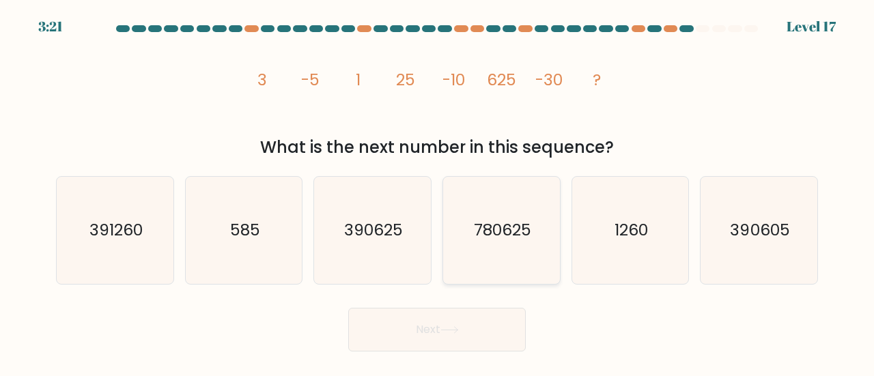
click at [507, 248] on icon "780625" at bounding box center [501, 230] width 107 height 107
click at [438, 192] on input "d. 780625" at bounding box center [437, 189] width 1 height 3
radio input "true"
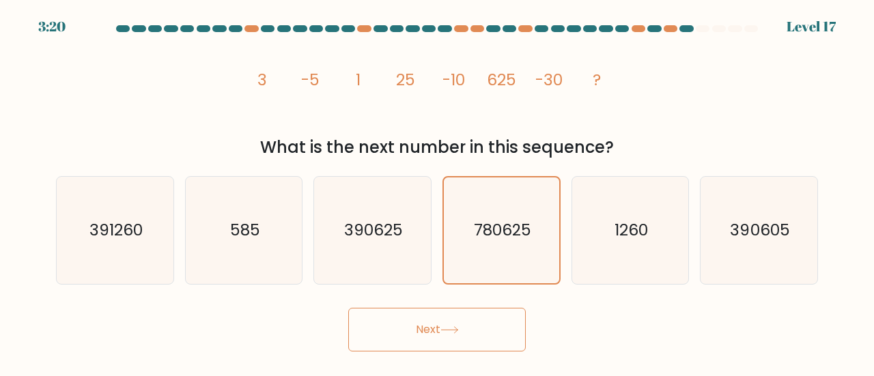
click at [465, 323] on button "Next" at bounding box center [436, 330] width 177 height 44
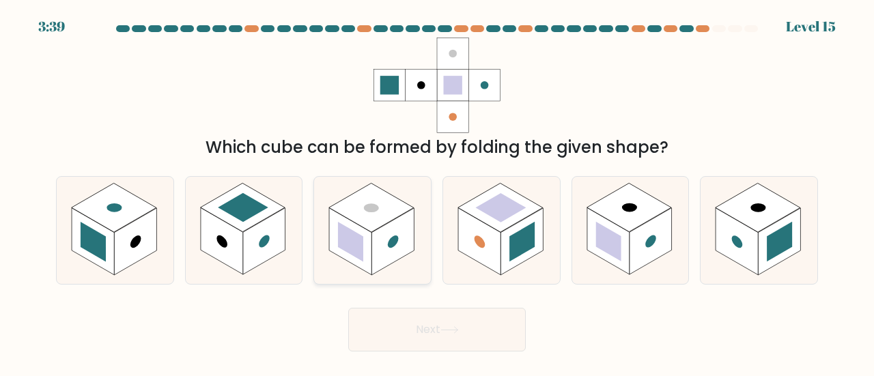
click at [378, 246] on rect at bounding box center [392, 241] width 42 height 67
click at [437, 192] on input "c." at bounding box center [437, 189] width 1 height 3
radio input "true"
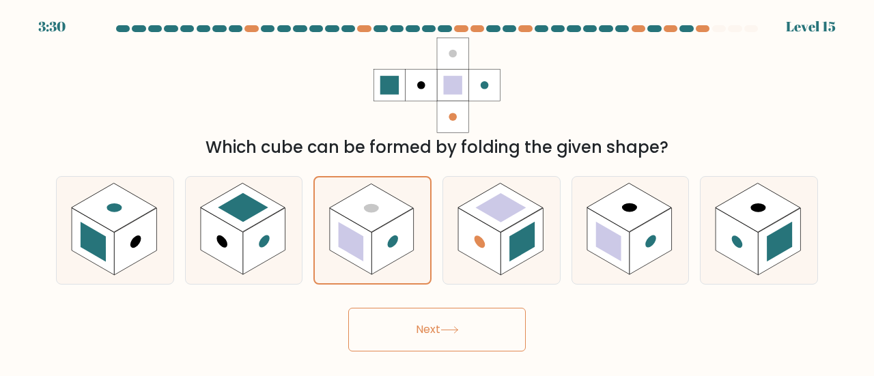
click at [414, 320] on button "Next" at bounding box center [436, 330] width 177 height 44
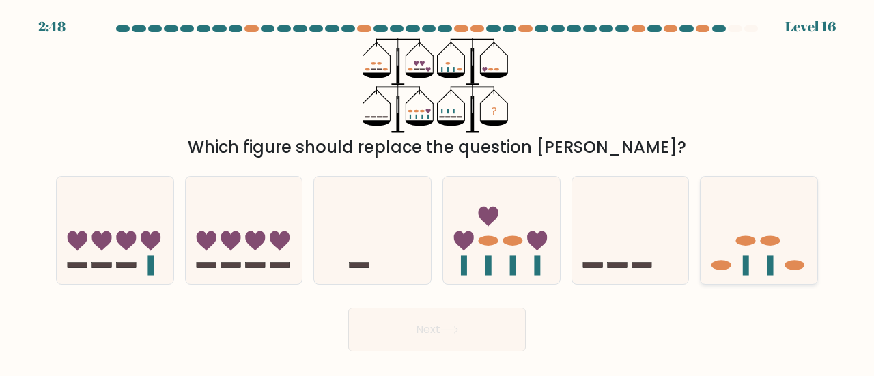
click at [792, 220] on icon at bounding box center [758, 230] width 117 height 96
click at [438, 192] on input "f." at bounding box center [437, 189] width 1 height 3
radio input "true"
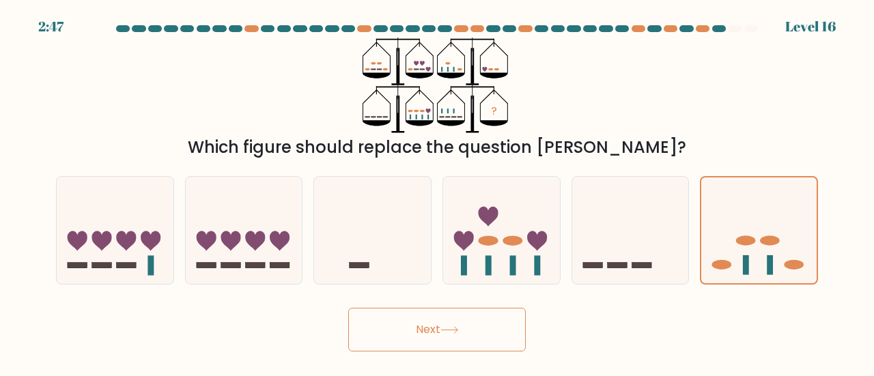
click at [430, 312] on button "Next" at bounding box center [436, 330] width 177 height 44
click at [451, 328] on icon at bounding box center [449, 330] width 18 height 8
click at [680, 304] on div "Next" at bounding box center [437, 326] width 778 height 51
click at [621, 266] on rect at bounding box center [617, 265] width 20 height 5
click at [438, 192] on input "e." at bounding box center [437, 189] width 1 height 3
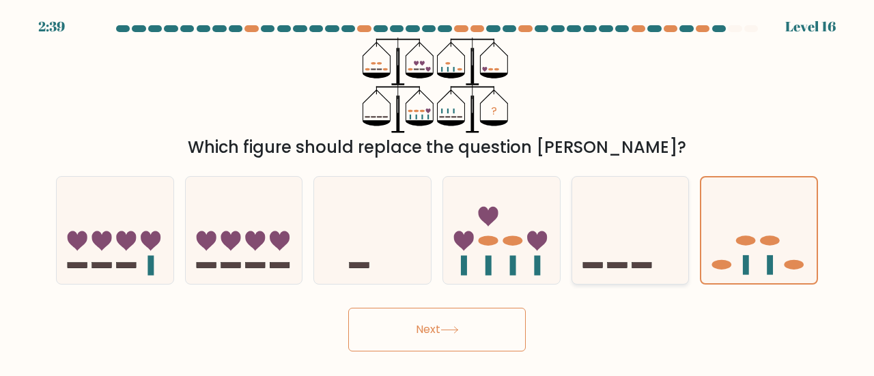
radio input "true"
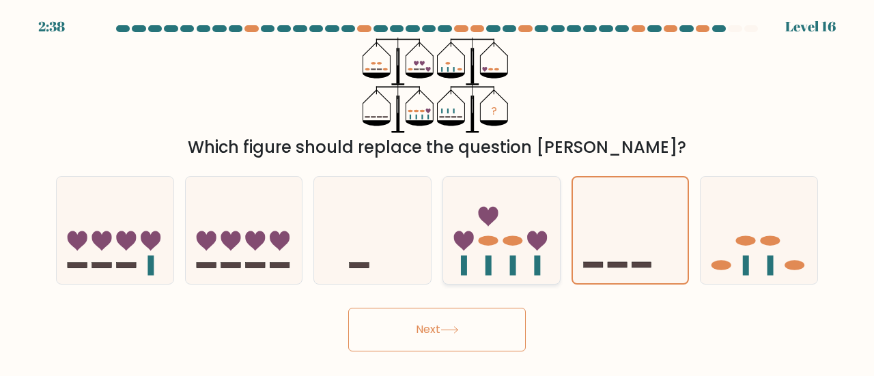
click at [512, 263] on rect at bounding box center [513, 266] width 6 height 20
click at [438, 192] on input "d." at bounding box center [437, 189] width 1 height 3
radio input "true"
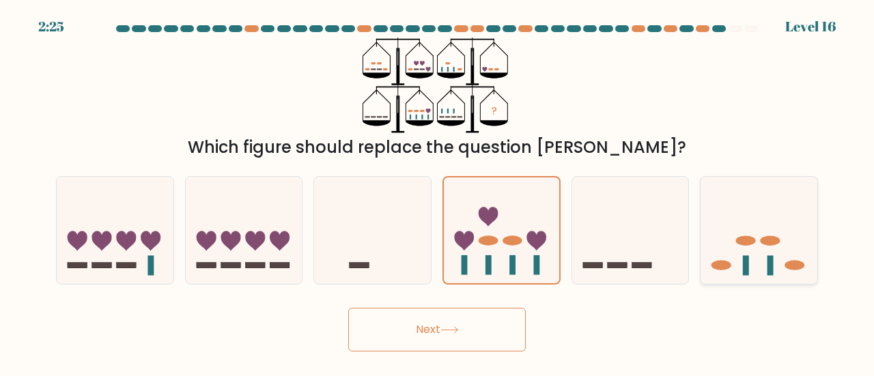
click at [749, 274] on icon at bounding box center [758, 230] width 117 height 96
click at [438, 192] on input "f." at bounding box center [437, 189] width 1 height 3
radio input "true"
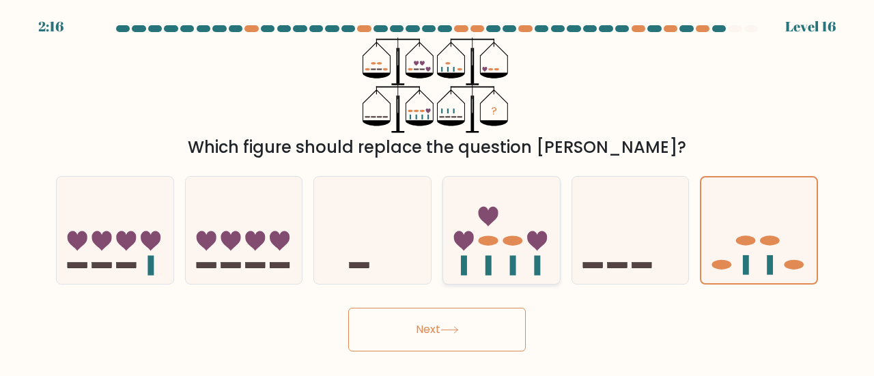
click at [443, 259] on icon at bounding box center [501, 230] width 117 height 96
click at [438, 192] on input "d." at bounding box center [437, 189] width 1 height 3
radio input "true"
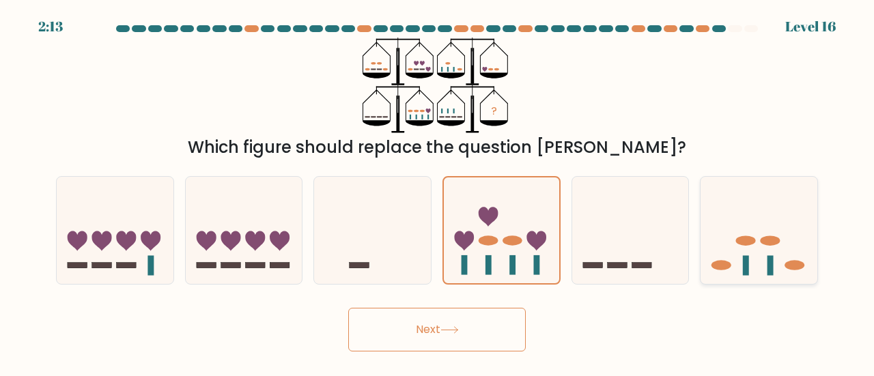
click at [759, 257] on icon at bounding box center [758, 230] width 117 height 96
click at [438, 192] on input "f." at bounding box center [437, 189] width 1 height 3
radio input "true"
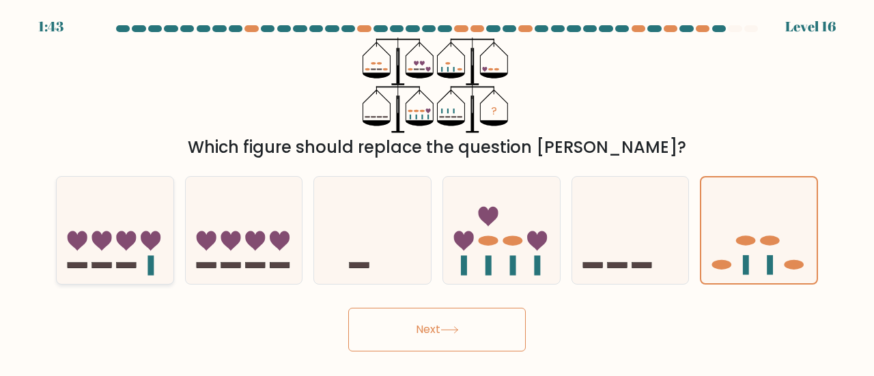
click at [132, 258] on icon at bounding box center [115, 230] width 117 height 96
click at [437, 192] on input "a." at bounding box center [437, 189] width 1 height 3
radio input "true"
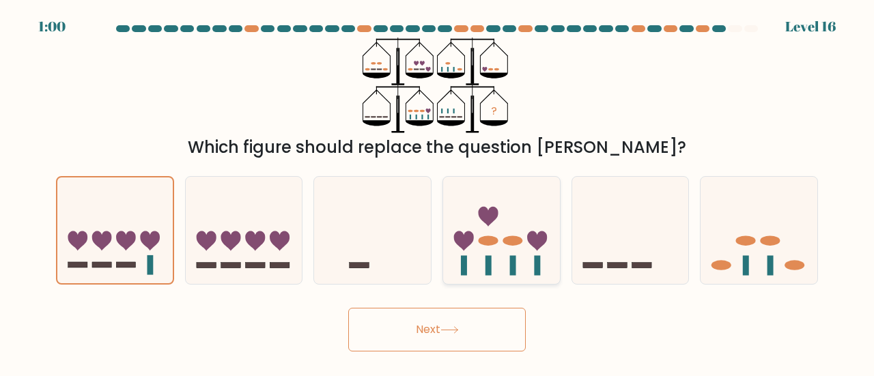
click at [505, 254] on icon at bounding box center [501, 230] width 117 height 96
click at [438, 192] on input "d." at bounding box center [437, 189] width 1 height 3
radio input "true"
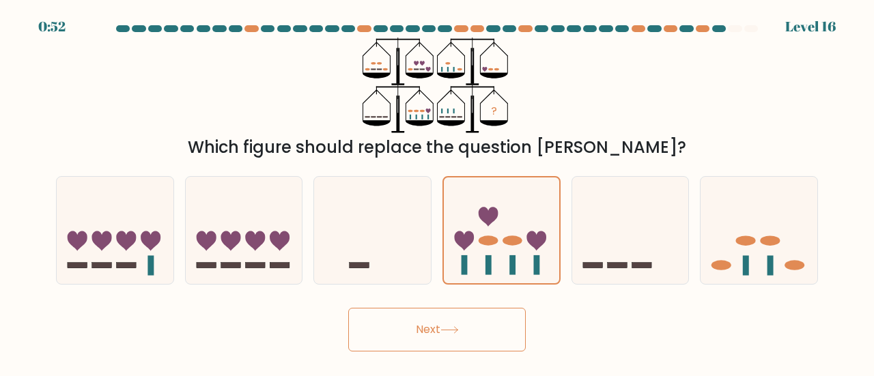
click at [412, 334] on button "Next" at bounding box center [436, 330] width 177 height 44
click at [473, 328] on button "Next" at bounding box center [436, 330] width 177 height 44
click at [674, 128] on div "? Which figure should replace the question mark?" at bounding box center [437, 99] width 778 height 122
click at [447, 338] on button "Next" at bounding box center [436, 330] width 177 height 44
click at [511, 248] on icon at bounding box center [501, 231] width 115 height 96
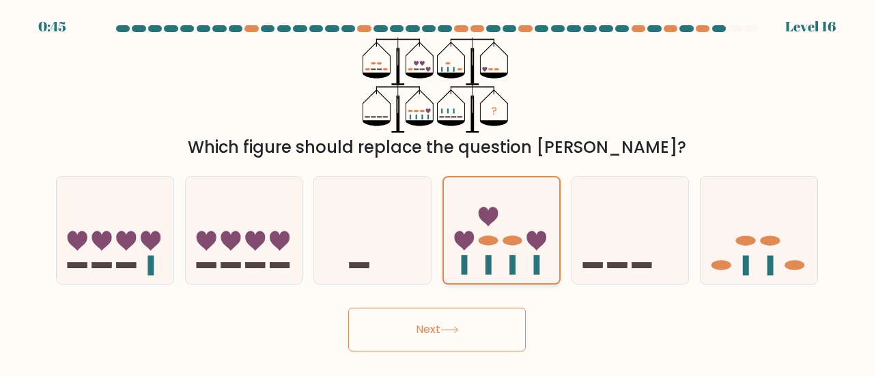
click at [438, 192] on input "d." at bounding box center [437, 189] width 1 height 3
click at [511, 248] on icon at bounding box center [501, 231] width 115 height 96
click at [438, 192] on input "d." at bounding box center [437, 189] width 1 height 3
click at [511, 248] on icon at bounding box center [501, 231] width 115 height 96
click at [438, 192] on input "d." at bounding box center [437, 189] width 1 height 3
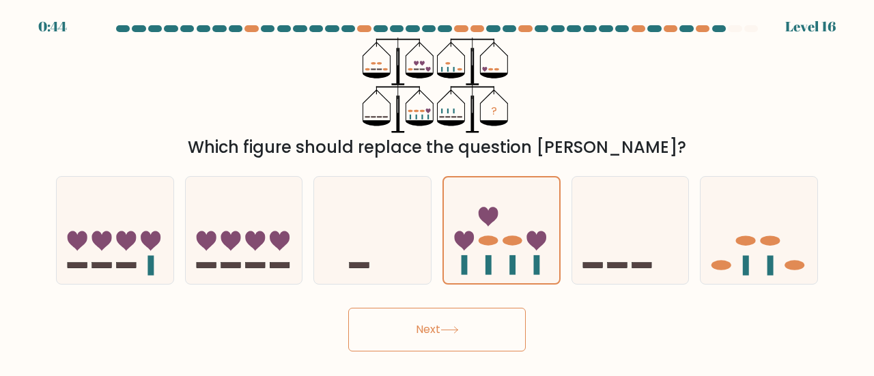
click at [451, 328] on icon at bounding box center [449, 330] width 18 height 8
click at [453, 337] on button "Next" at bounding box center [436, 330] width 177 height 44
click at [453, 338] on button "Next" at bounding box center [436, 330] width 177 height 44
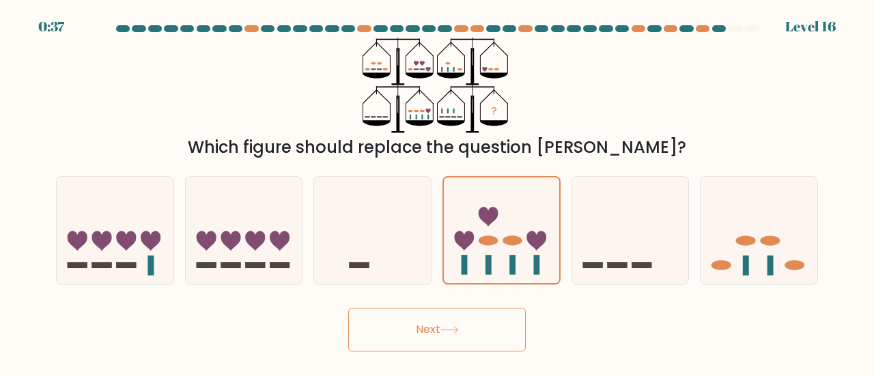
click at [453, 338] on button "Next" at bounding box center [436, 330] width 177 height 44
click at [437, 326] on button "Next" at bounding box center [436, 330] width 177 height 44
click at [348, 308] on button "Next" at bounding box center [436, 330] width 177 height 44
click at [490, 234] on icon at bounding box center [501, 231] width 115 height 96
click at [438, 192] on input "d." at bounding box center [437, 189] width 1 height 3
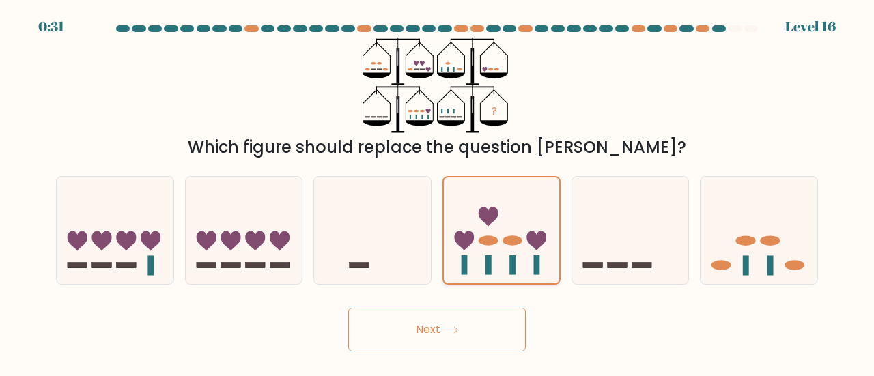
click at [490, 233] on icon at bounding box center [501, 231] width 115 height 96
click at [438, 192] on input "d." at bounding box center [437, 189] width 1 height 3
click at [490, 233] on icon at bounding box center [501, 231] width 115 height 96
click at [438, 192] on input "d." at bounding box center [437, 189] width 1 height 3
click at [490, 233] on icon at bounding box center [501, 231] width 115 height 96
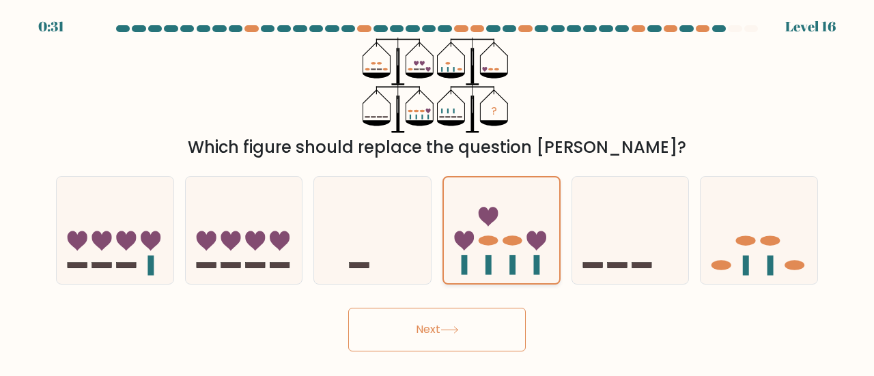
click at [438, 192] on input "d." at bounding box center [437, 189] width 1 height 3
click at [490, 233] on icon at bounding box center [501, 231] width 115 height 96
click at [438, 192] on input "d." at bounding box center [437, 189] width 1 height 3
click at [457, 324] on button "Next" at bounding box center [436, 330] width 177 height 44
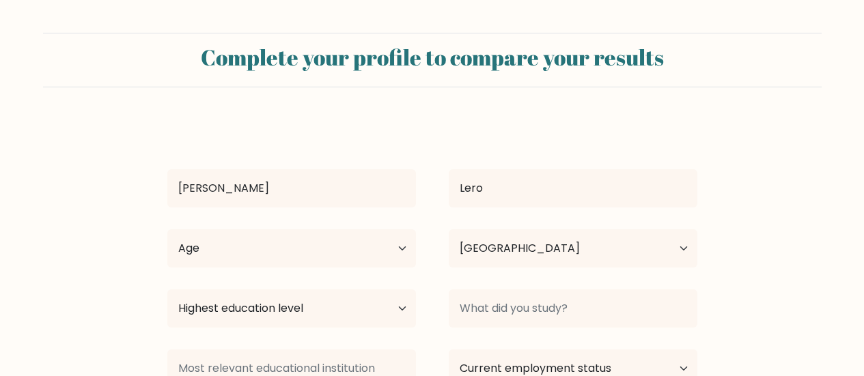
select select "ID"
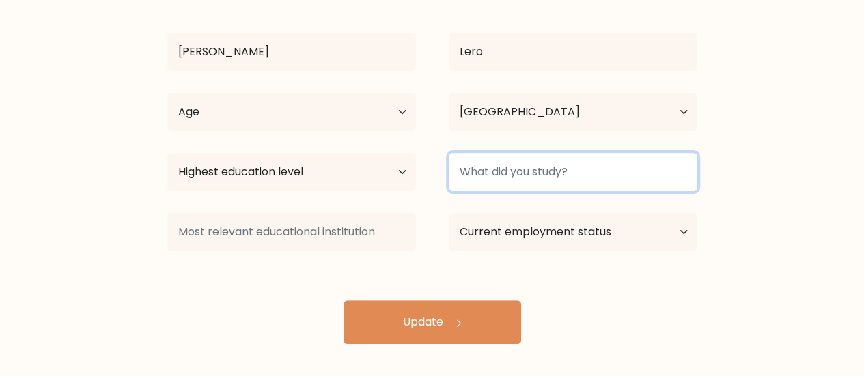
click at [498, 180] on input at bounding box center [572, 172] width 248 height 38
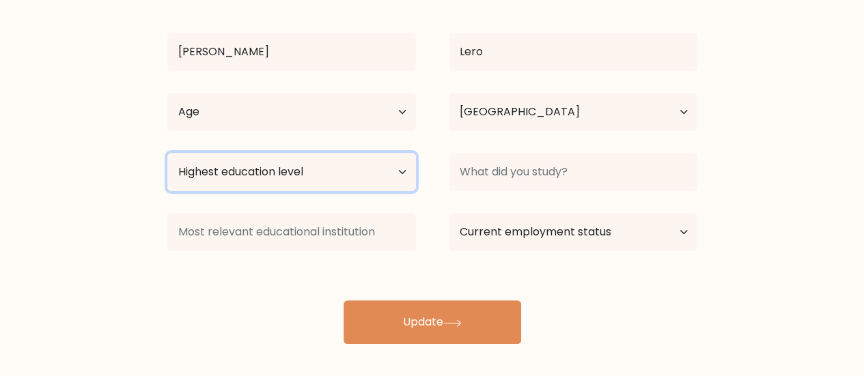
click at [395, 180] on select "Highest education level No schooling Primary Lower Secondary Upper Secondary Oc…" at bounding box center [291, 172] width 248 height 38
select select "bachelors_degree"
click at [167, 153] on select "Highest education level No schooling Primary Lower Secondary Upper Secondary Oc…" at bounding box center [291, 172] width 248 height 38
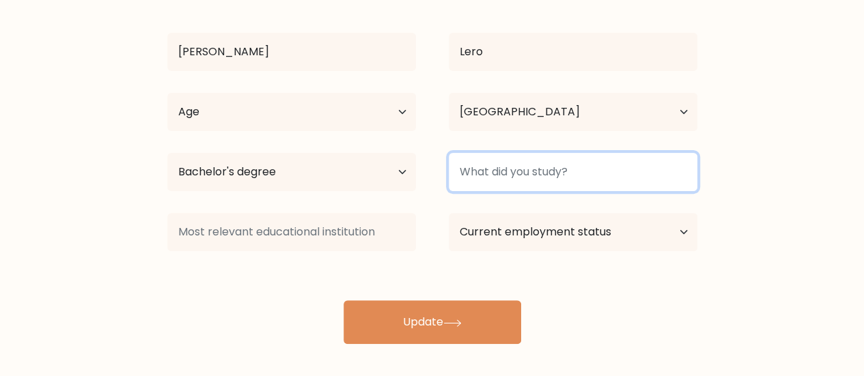
click at [640, 181] on input at bounding box center [572, 172] width 248 height 38
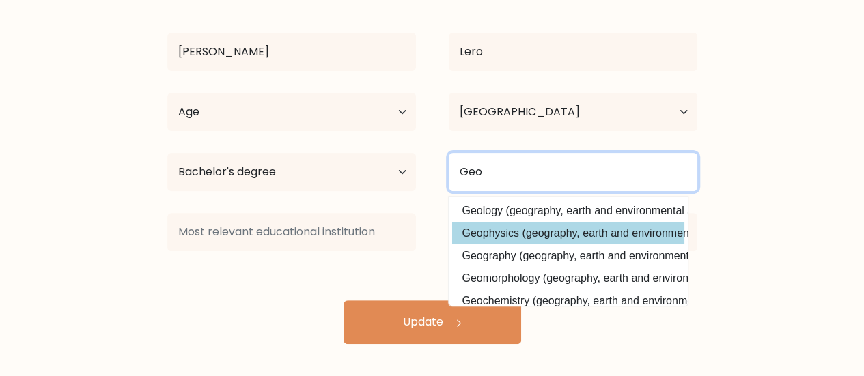
type input "Geo"
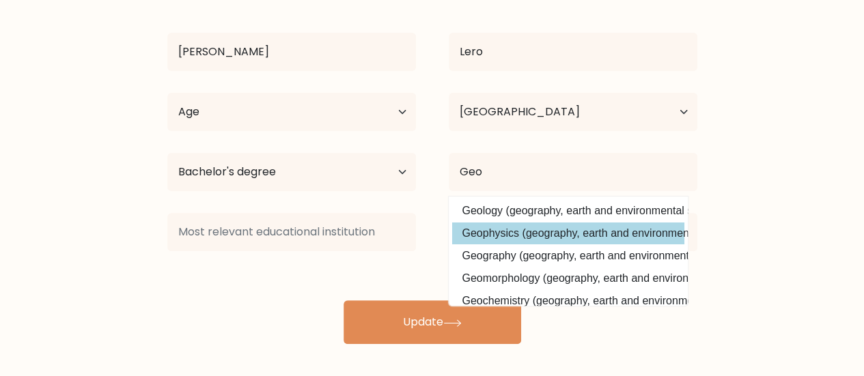
click at [617, 236] on div "Maria Venita Dominica Lero Age Under 18 years old 18-24 years old 25-34 years o…" at bounding box center [432, 164] width 546 height 360
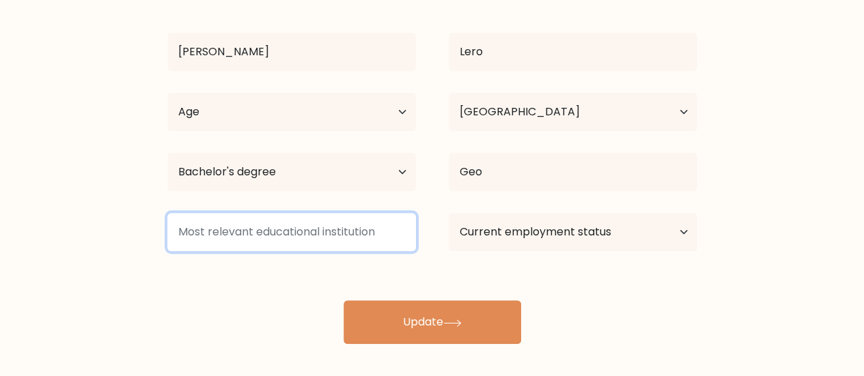
click at [373, 227] on input at bounding box center [291, 232] width 248 height 38
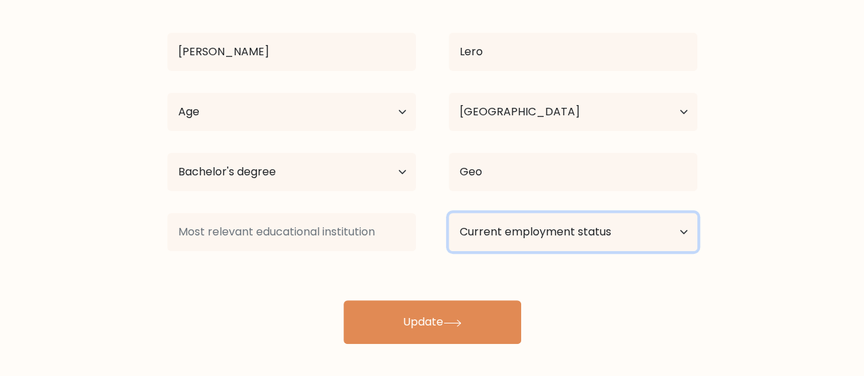
click at [557, 235] on select "Current employment status Employed Student Retired Other / prefer not to answer" at bounding box center [572, 232] width 248 height 38
click at [448, 213] on select "Current employment status Employed Student Retired Other / prefer not to answer" at bounding box center [572, 232] width 248 height 38
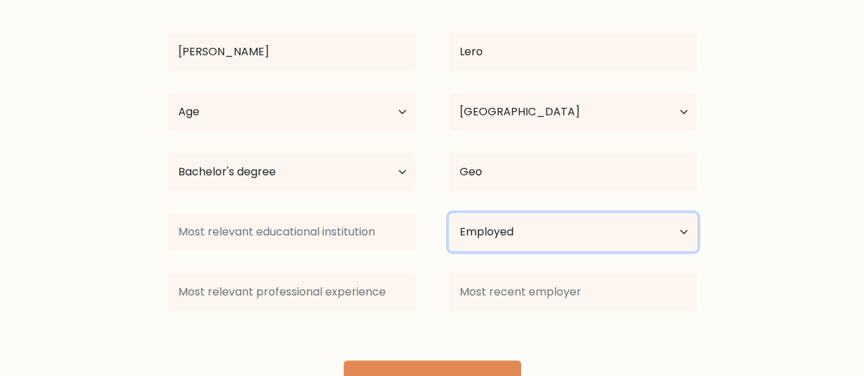
click at [557, 236] on select "Current employment status Employed Student Retired Other / prefer not to answer" at bounding box center [572, 232] width 248 height 38
select select "other"
click at [448, 213] on select "Current employment status Employed Student Retired Other / prefer not to answer" at bounding box center [572, 232] width 248 height 38
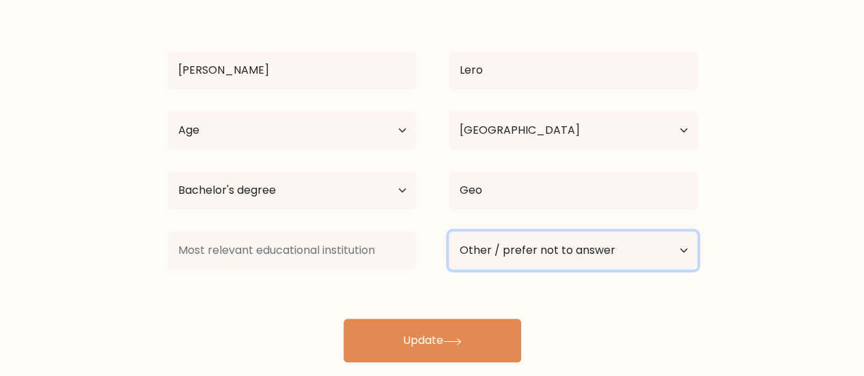
scroll to position [141, 0]
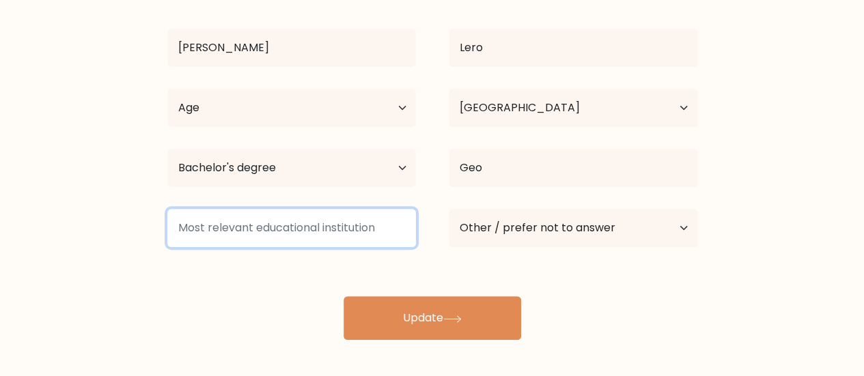
click at [307, 237] on input at bounding box center [291, 228] width 248 height 38
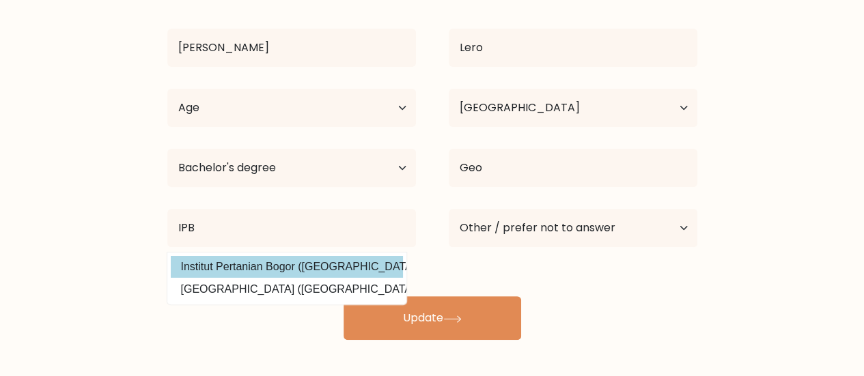
click at [306, 266] on div "Maria Venita Dominica Lero Age Under 18 years old 18-24 years old 25-34 years o…" at bounding box center [432, 160] width 546 height 360
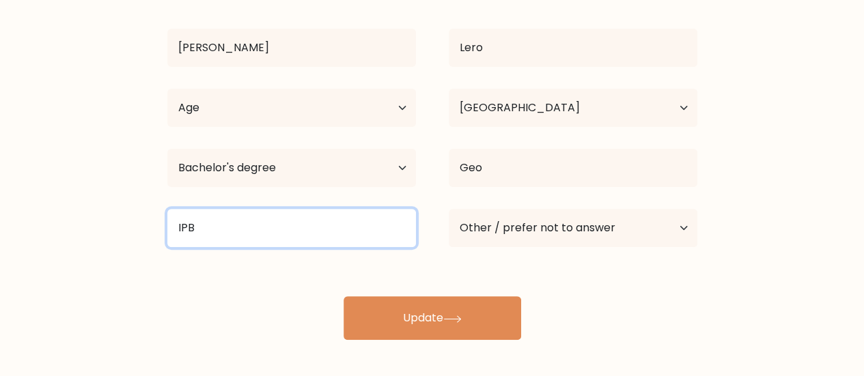
click at [369, 233] on input "IPB" at bounding box center [291, 228] width 248 height 38
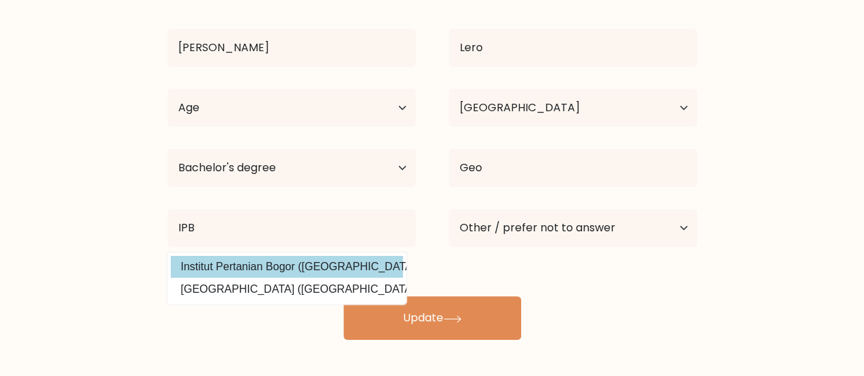
click at [330, 265] on option "Institut Pertanian Bogor (Indonesia)" at bounding box center [287, 267] width 232 height 22
type input "[GEOGRAPHIC_DATA]"
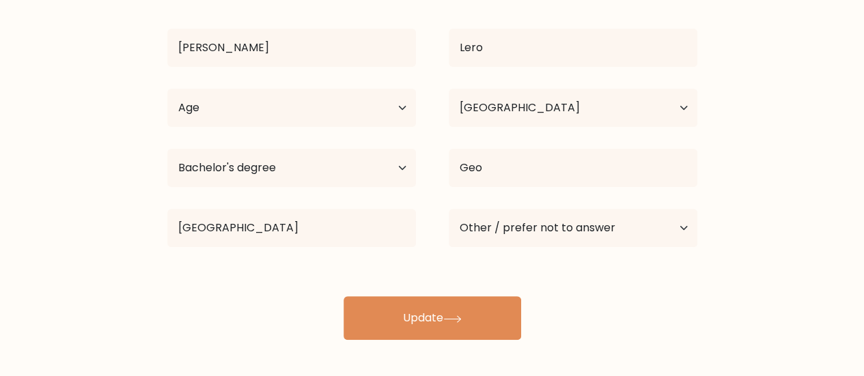
click at [330, 265] on div "Maria Venita Dominica Lero Age Under 18 years old 18-24 years old 25-34 years o…" at bounding box center [432, 160] width 546 height 360
click at [330, 266] on div "Maria Venita Dominica Lero Age Under 18 years old 18-24 years old 25-34 years o…" at bounding box center [432, 160] width 546 height 360
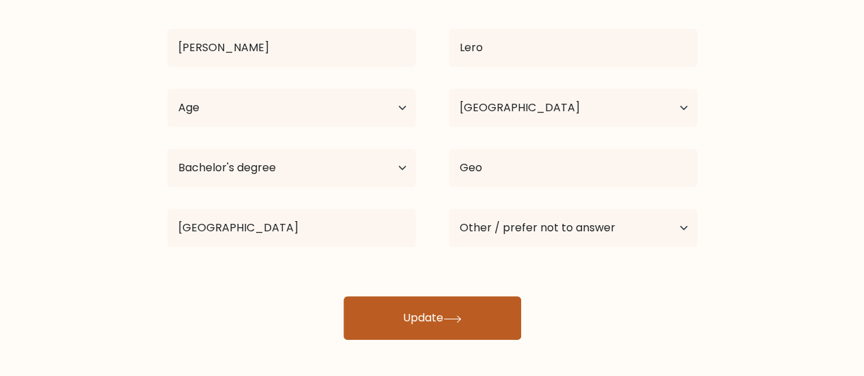
click at [403, 328] on button "Update" at bounding box center [431, 318] width 177 height 44
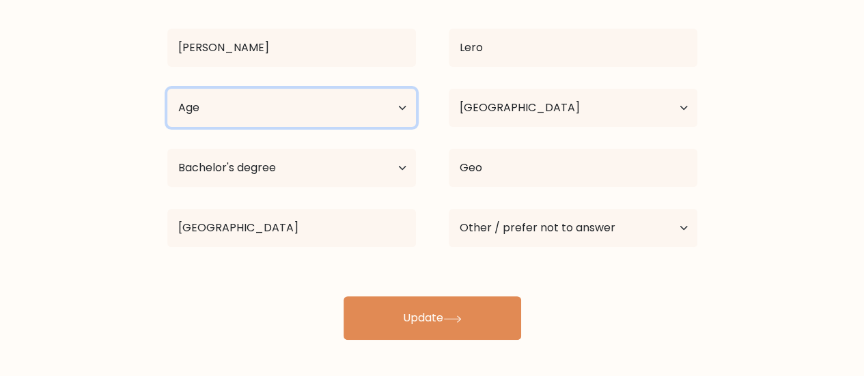
click at [265, 108] on select "Age Under 18 years old 18-24 years old 25-34 years old 35-44 years old 45-54 ye…" at bounding box center [291, 108] width 248 height 38
select select "25_34"
click at [167, 89] on select "Age Under 18 years old 18-24 years old 25-34 years old 35-44 years old 45-54 ye…" at bounding box center [291, 108] width 248 height 38
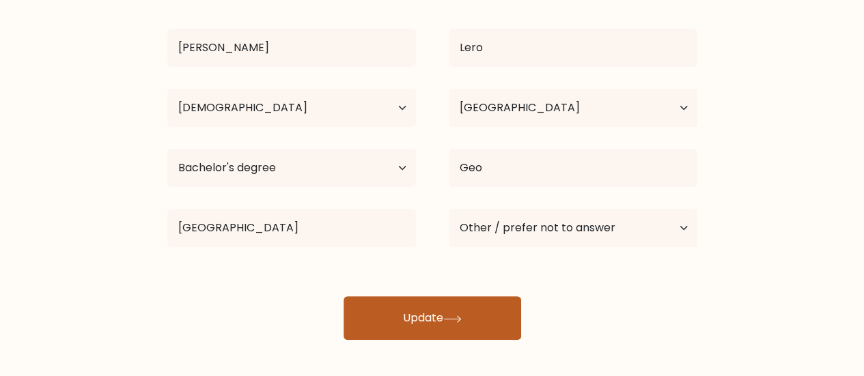
click at [421, 319] on button "Update" at bounding box center [431, 318] width 177 height 44
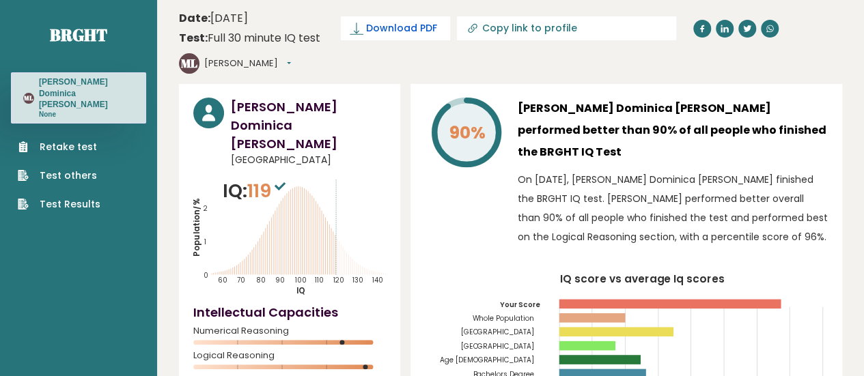
click at [405, 27] on span "Download PDF" at bounding box center [401, 28] width 71 height 14
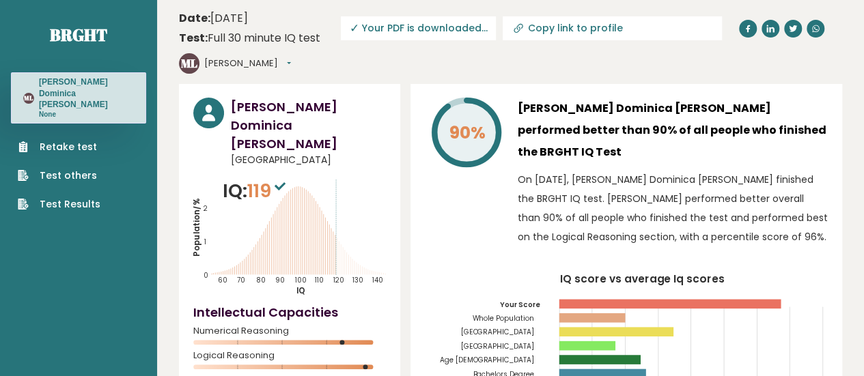
click at [567, 28] on input "Copy link to profile" at bounding box center [621, 28] width 186 height 11
type input "[URL][DOMAIN_NAME][PERSON_NAME]"
